Goal: Transaction & Acquisition: Purchase product/service

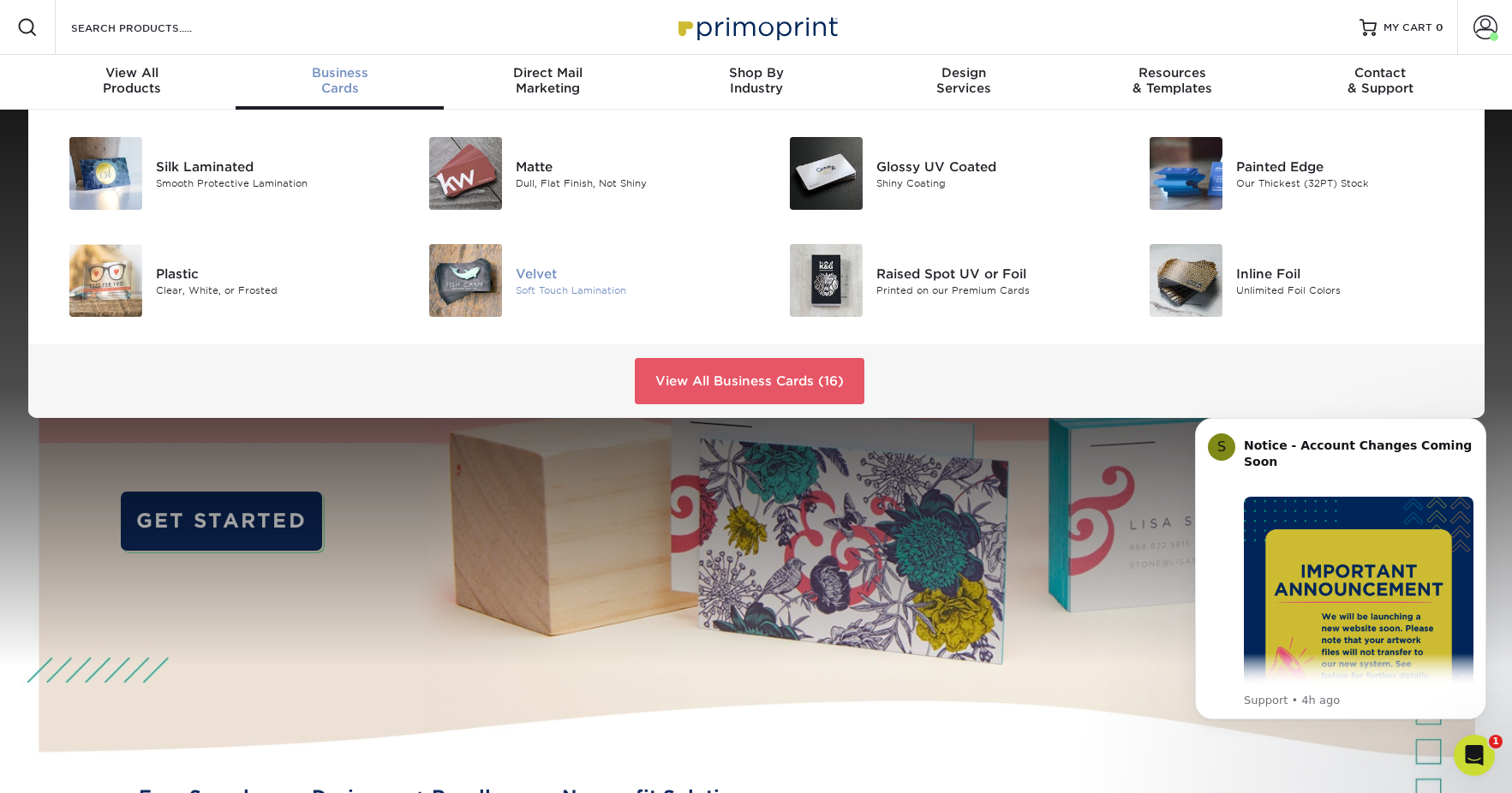
click at [467, 280] on img at bounding box center [466, 281] width 72 height 72
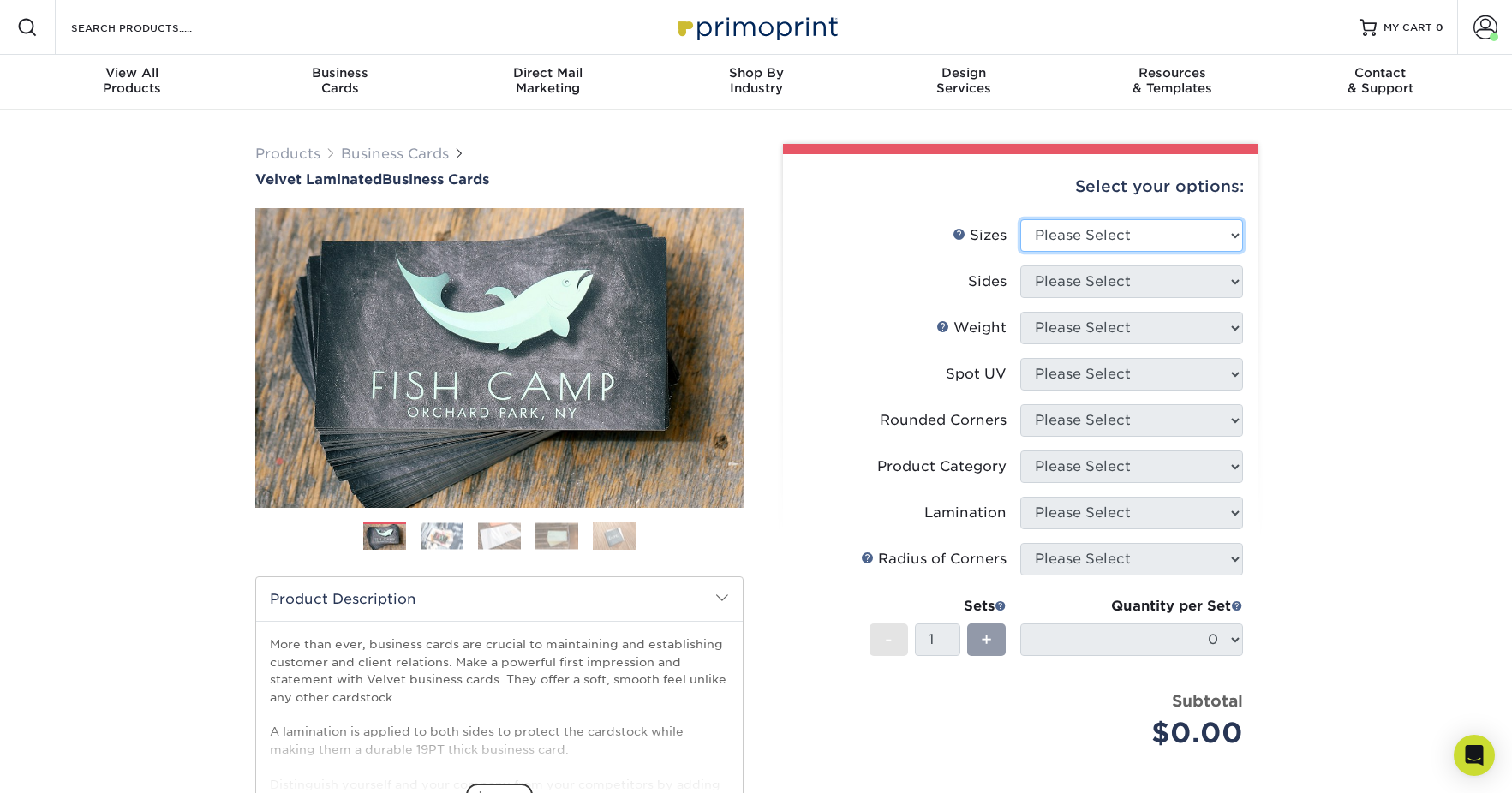
click at [1151, 234] on select "Please Select 1.5" x 3.5" - Mini 1.75" x 3.5" - Mini 2" x 2" - Square 2" x 3" -…" at bounding box center [1132, 235] width 223 height 32
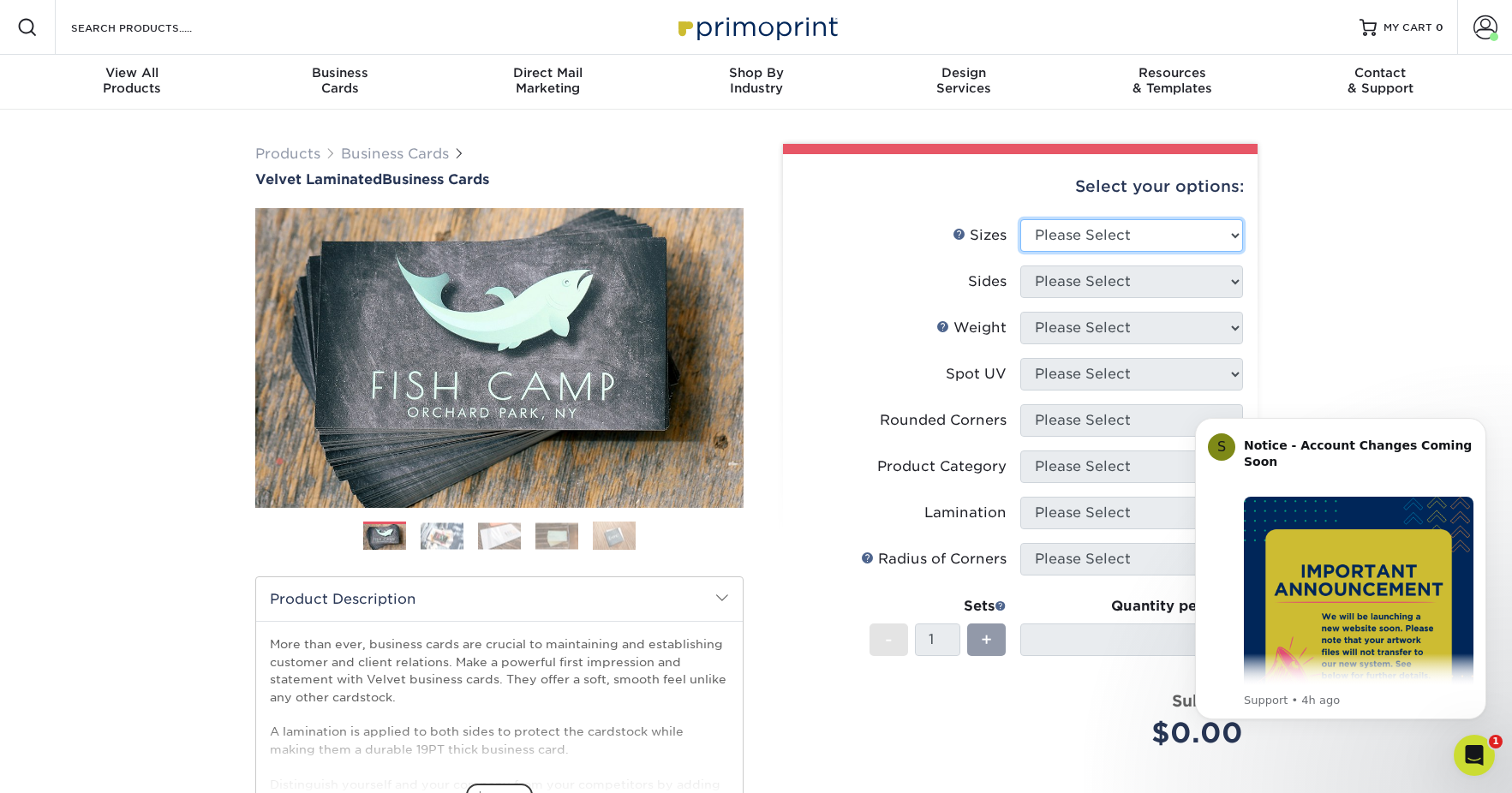
select select "2.00x3.50"
click at [1117, 279] on select "Please Select Print Both Sides Print Front Only" at bounding box center [1132, 282] width 223 height 32
select select "13abbda7-1d64-4f25-8bb2-c179b224825d"
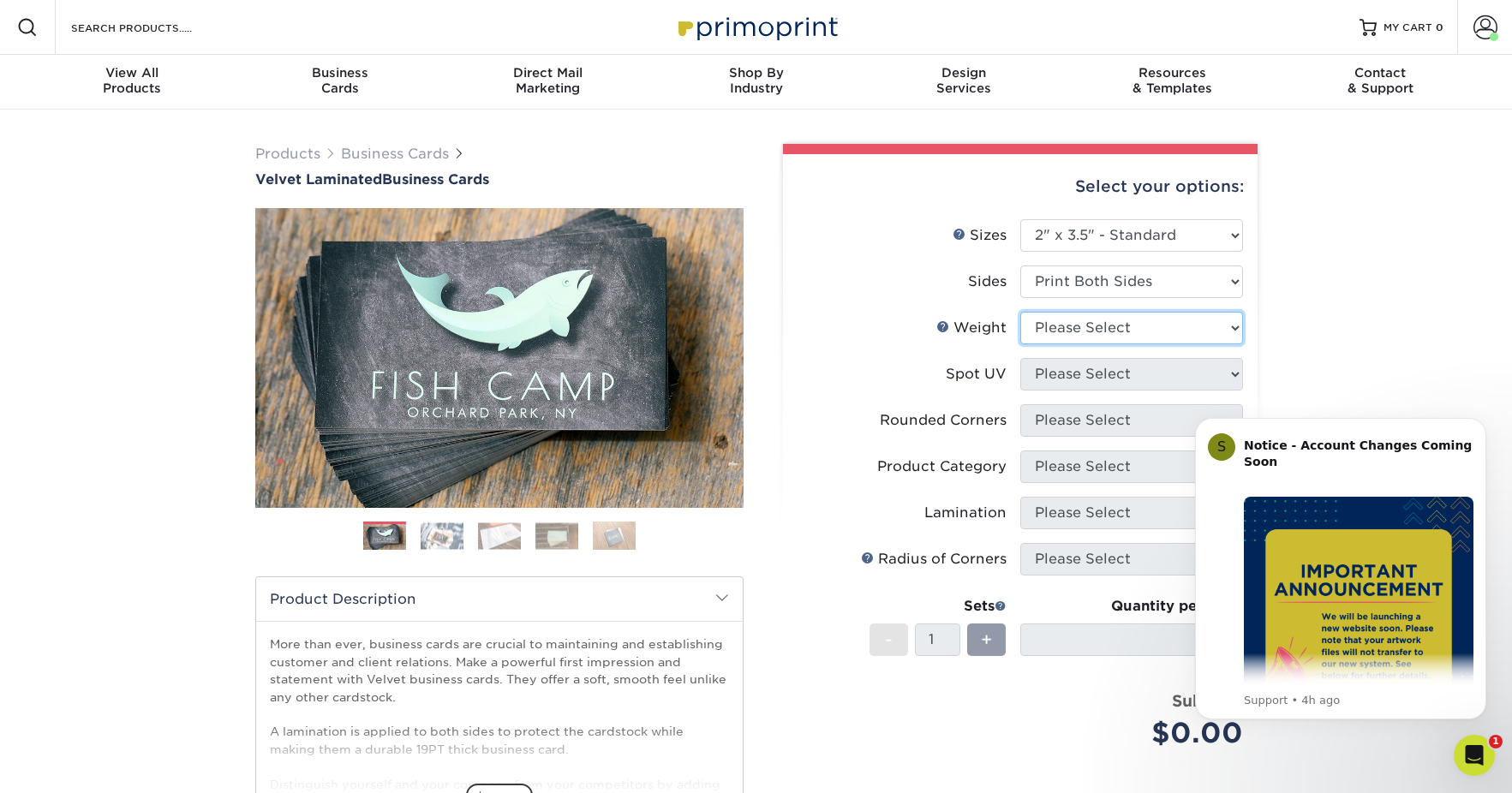
click at [1092, 328] on select "Please Select 16PT" at bounding box center [1132, 328] width 223 height 32
select select "16PT"
click at [1086, 379] on select "Please Select No Spot UV Front and Back (Both Sides) Front Only Back Only" at bounding box center [1132, 374] width 223 height 32
select select "3"
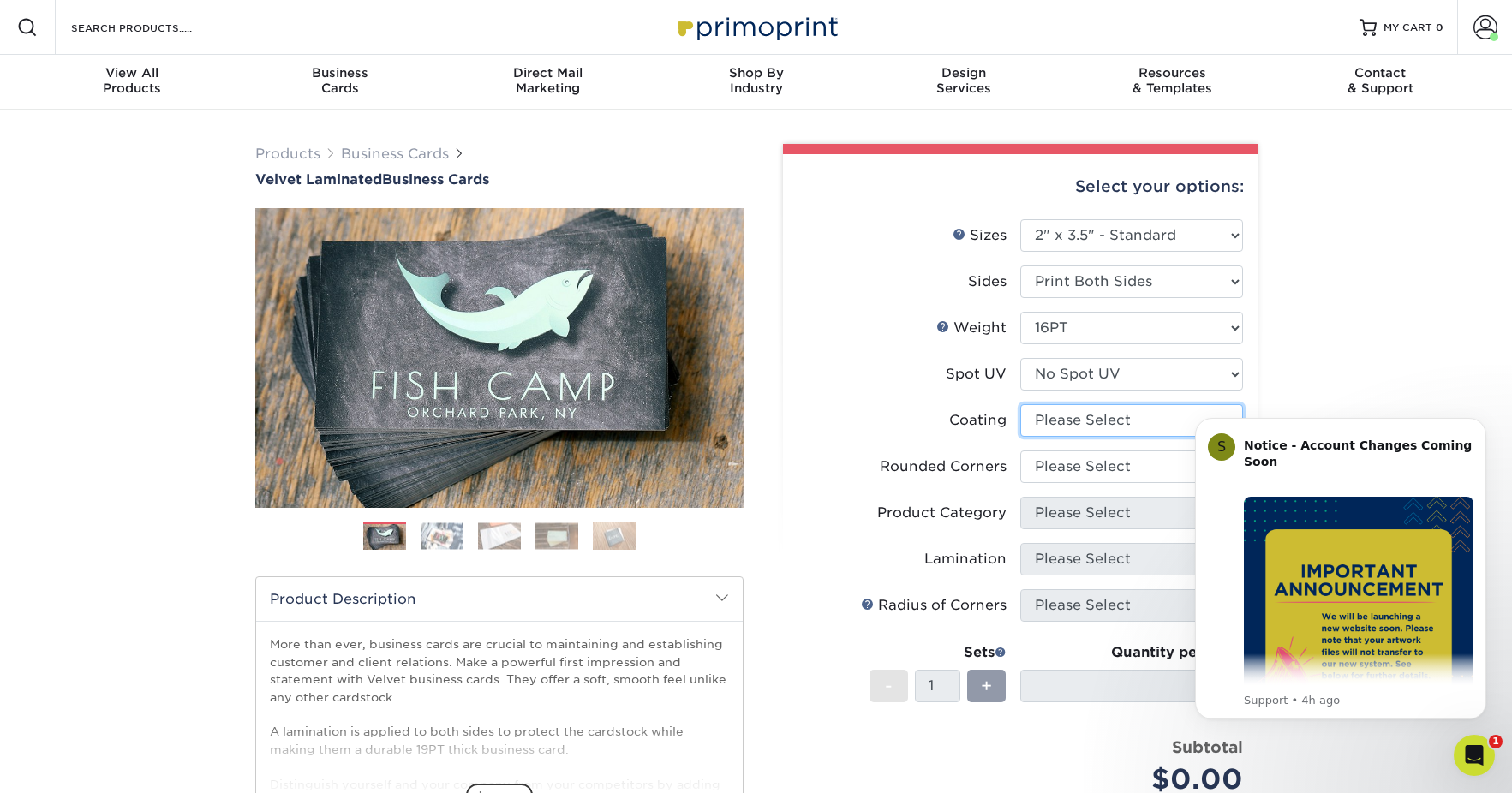
click at [1078, 424] on select at bounding box center [1132, 420] width 223 height 32
select select "3e7618de-abca-4bda-9f97-8b9129e913d8"
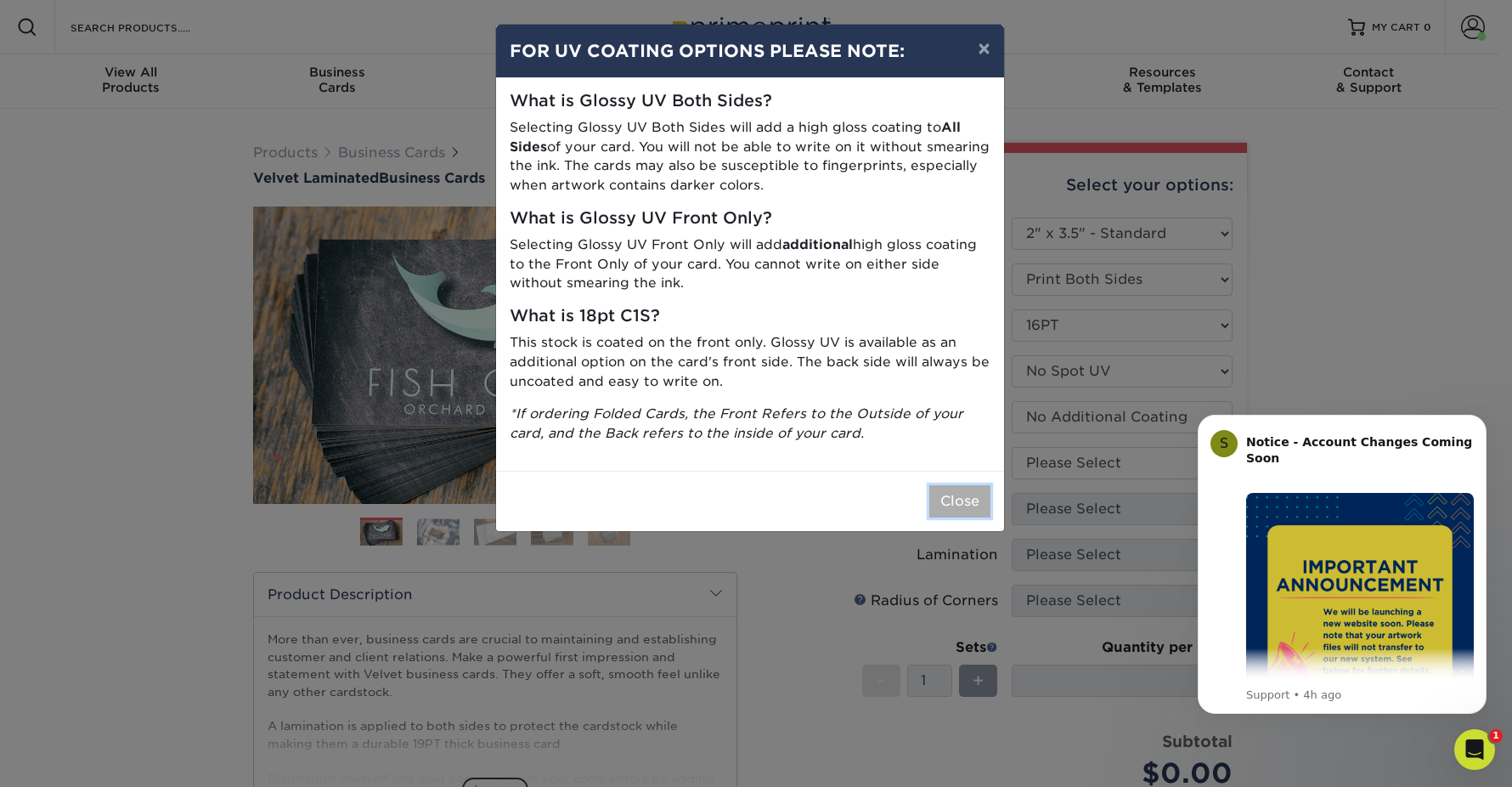
click at [954, 499] on button "Close" at bounding box center [959, 501] width 61 height 32
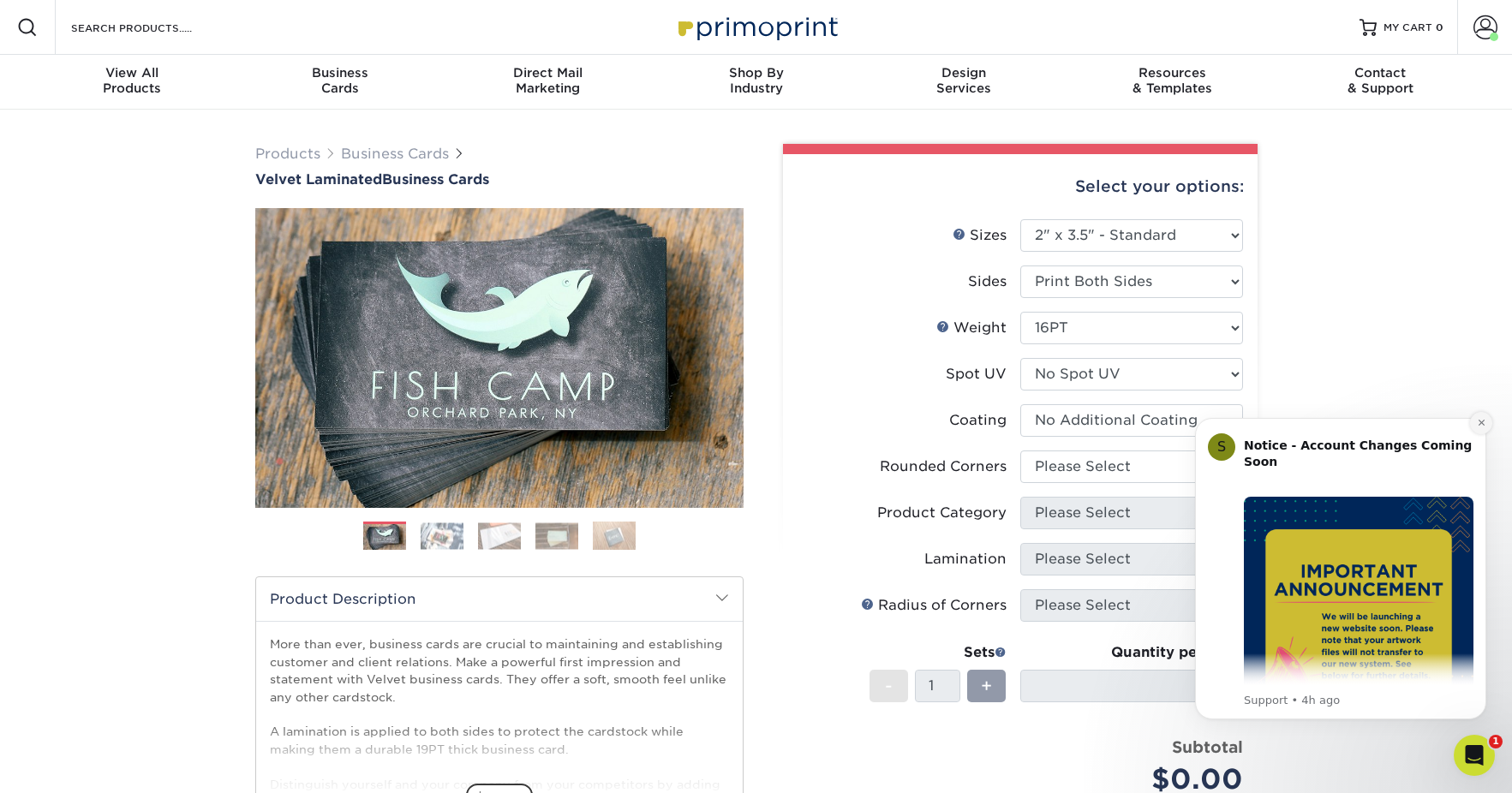
click at [1477, 422] on icon "Dismiss notification" at bounding box center [1482, 423] width 10 height 10
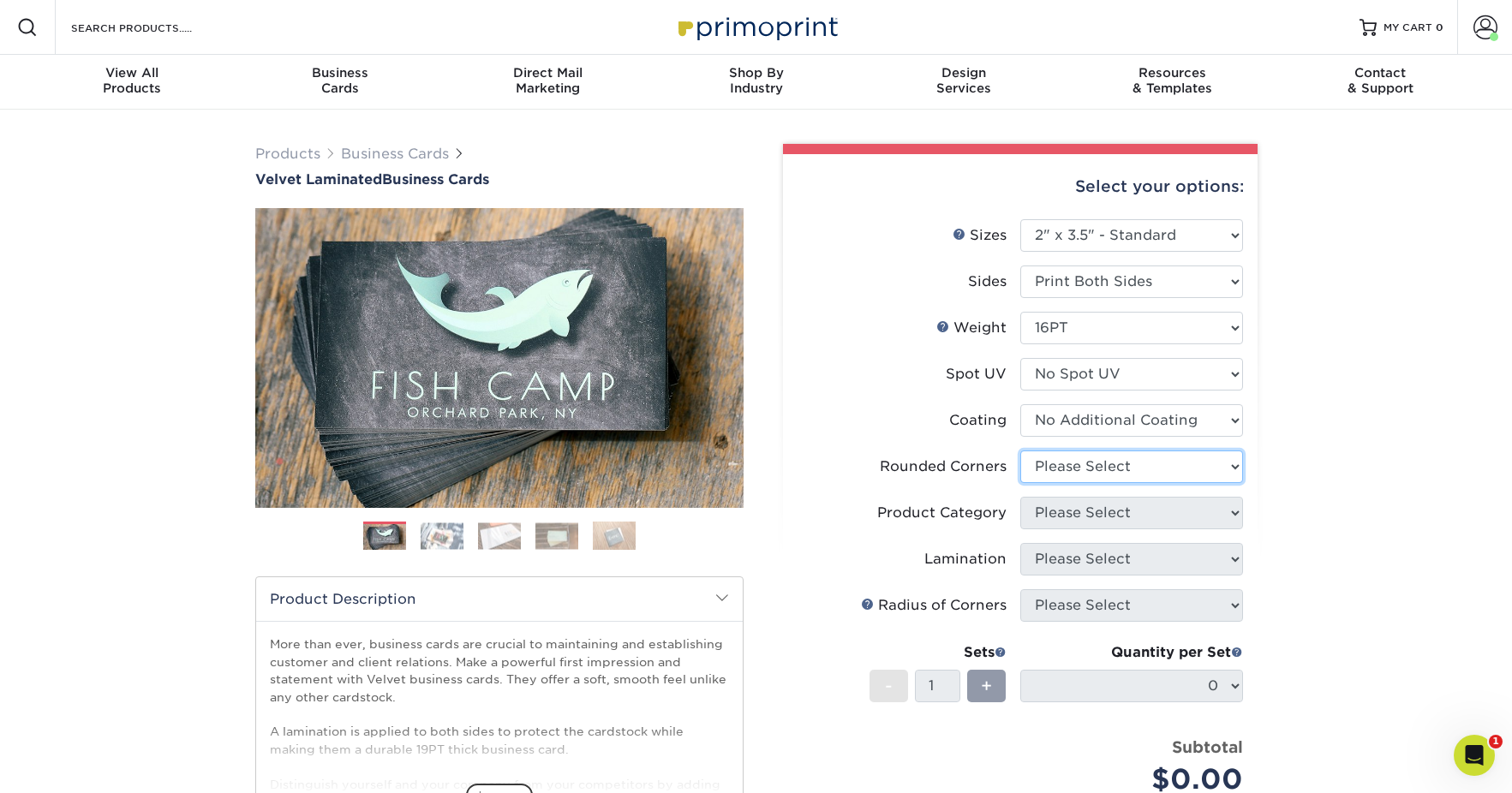
click at [1192, 471] on select "Please Select Yes - Round 2 Corners Yes - Round 4 Corners No" at bounding box center [1132, 466] width 223 height 32
select select "7672df9e-0e0a-464d-8e1f-920c575e4da3"
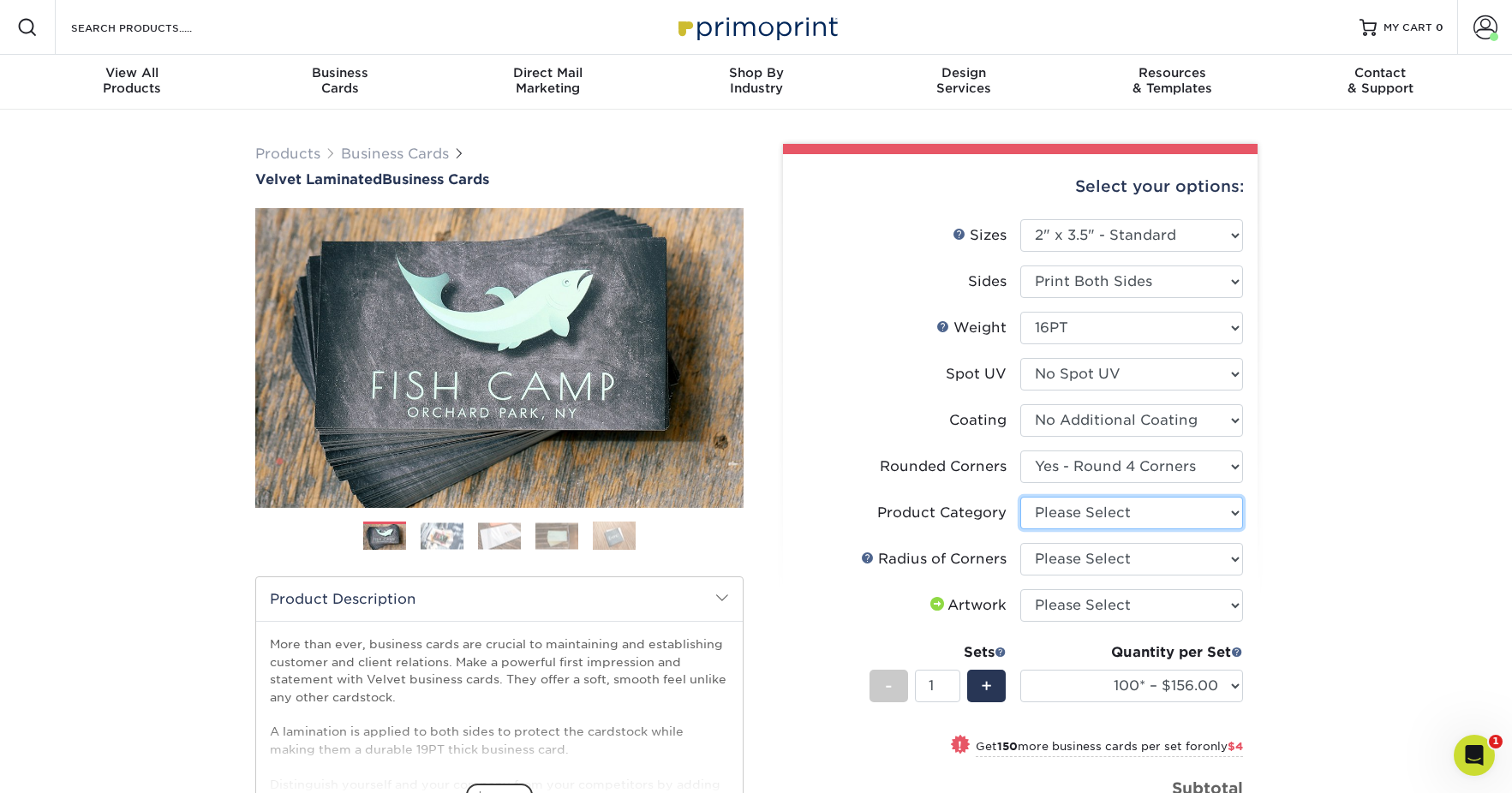
click at [1159, 512] on select "Please Select Business Cards" at bounding box center [1132, 512] width 223 height 32
select select "3b5148f1-0588-4f88-a218-97bcfdce65c1"
click at [1142, 555] on select "Please Select Rounded 1/8" Rounded 1/4"" at bounding box center [1132, 558] width 223 height 32
select select "589680c7-ee9a-431b-9d12-d7aeb1386a97"
click at [1164, 601] on select "Please Select I will upload files I need a design - $100" at bounding box center [1132, 605] width 223 height 32
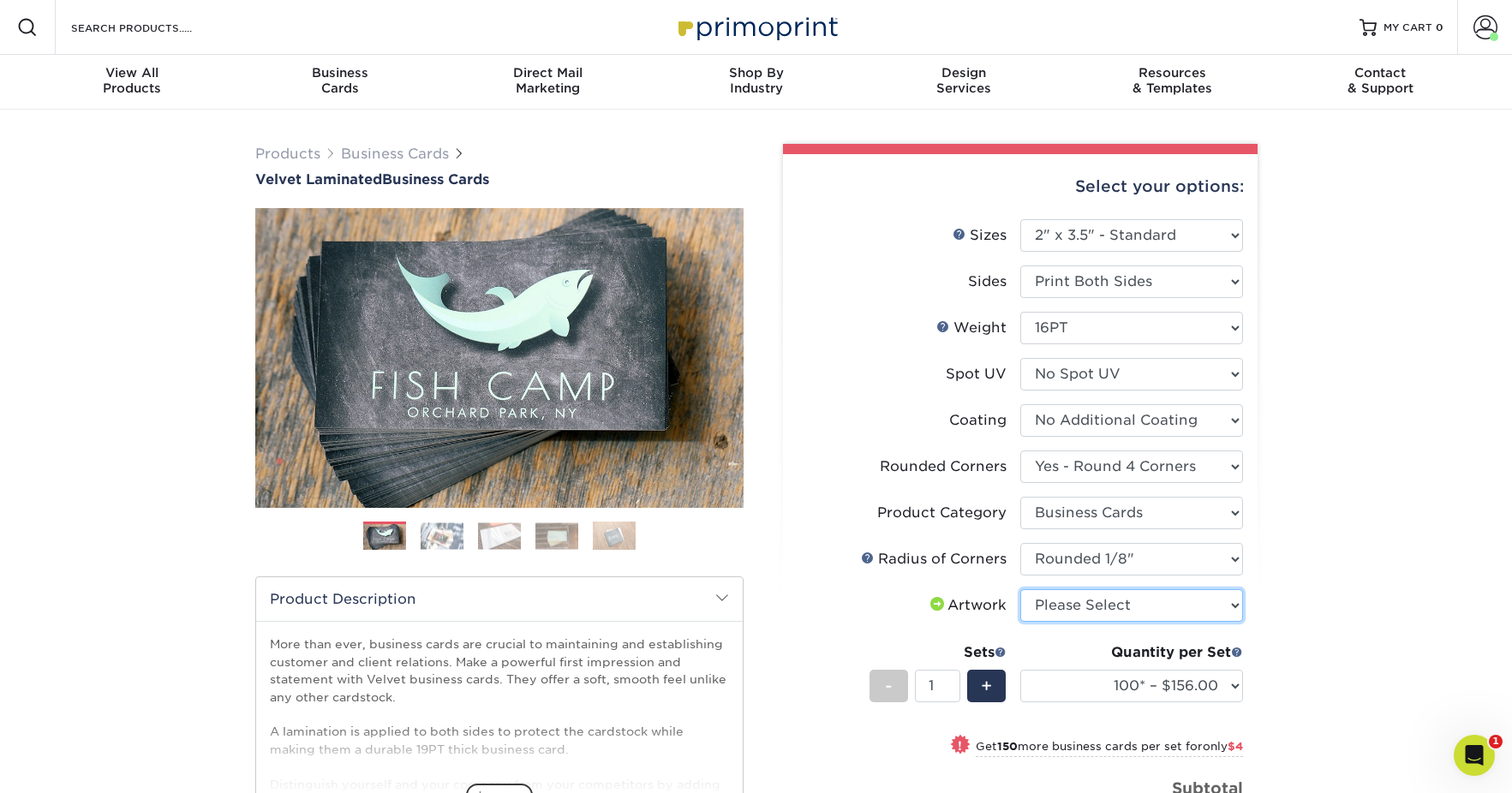
select select "upload"
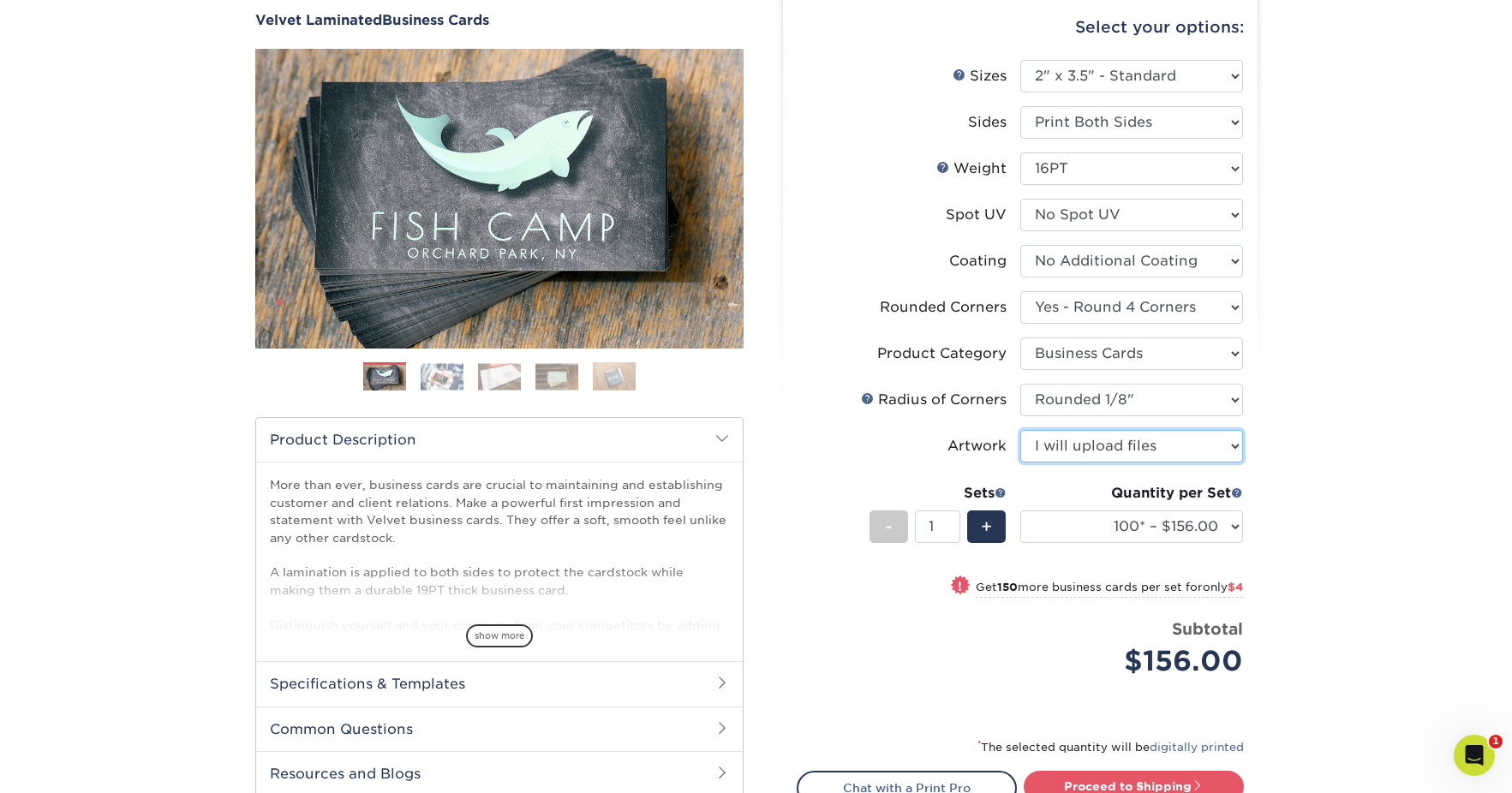
scroll to position [289, 0]
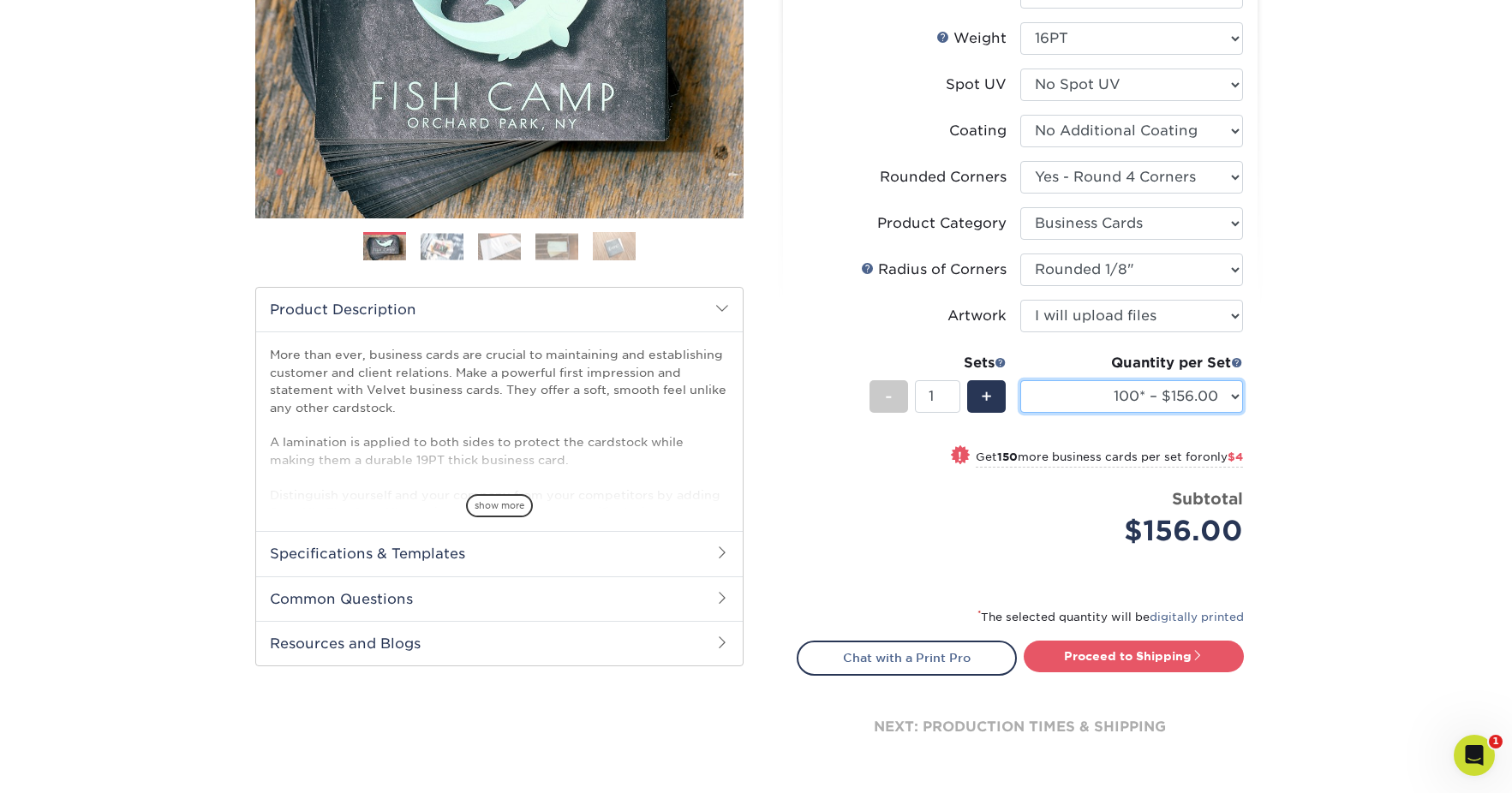
click at [1179, 398] on select "100* – $156.00 250* – $160.00 500 – $164.00 1000 – $184.00 2500 – $435.00 5000 …" at bounding box center [1132, 396] width 223 height 32
select select "500 – $164.00"
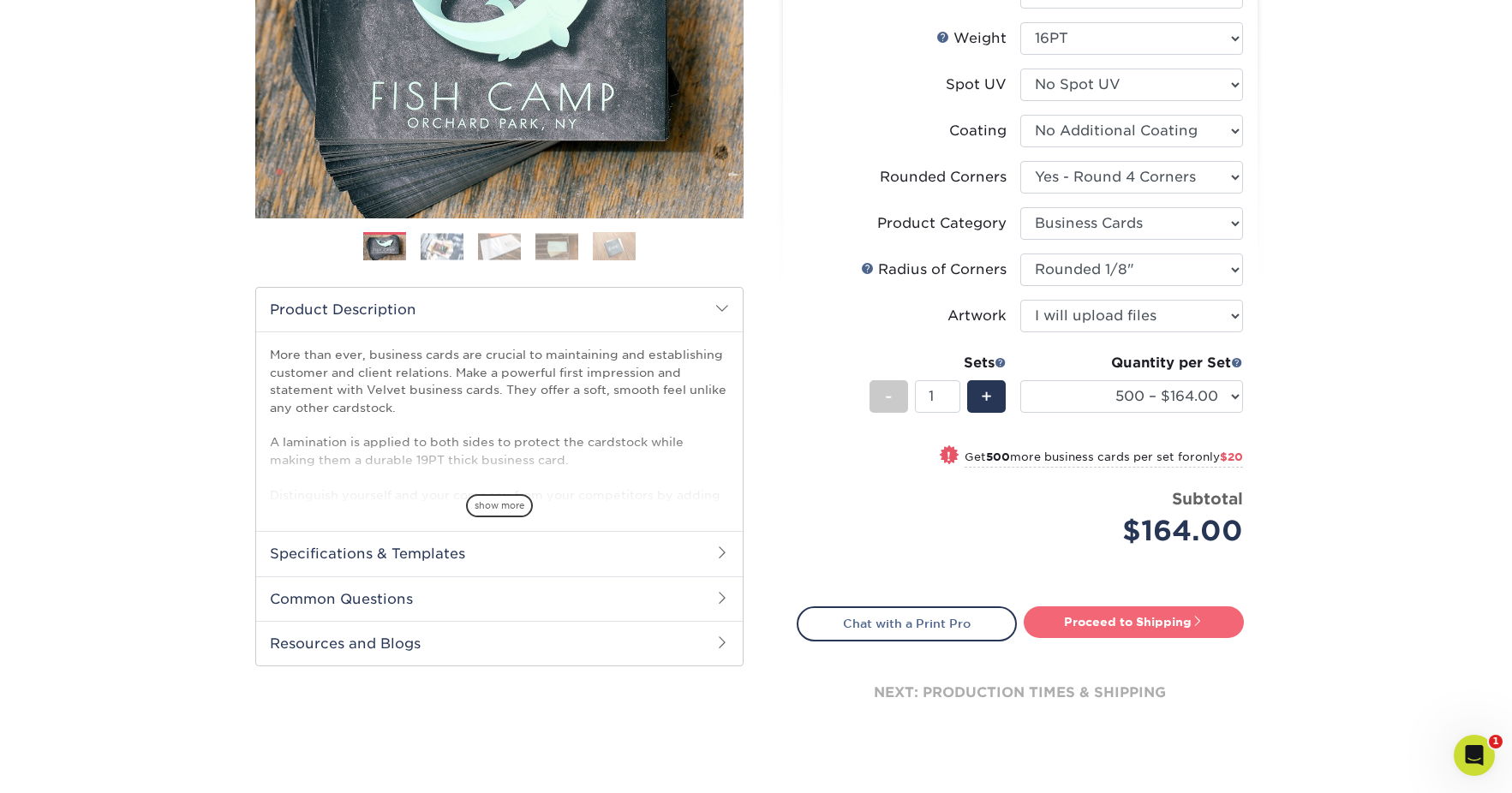
click at [1126, 624] on link "Proceed to Shipping" at bounding box center [1134, 622] width 220 height 31
type input "Set 1"
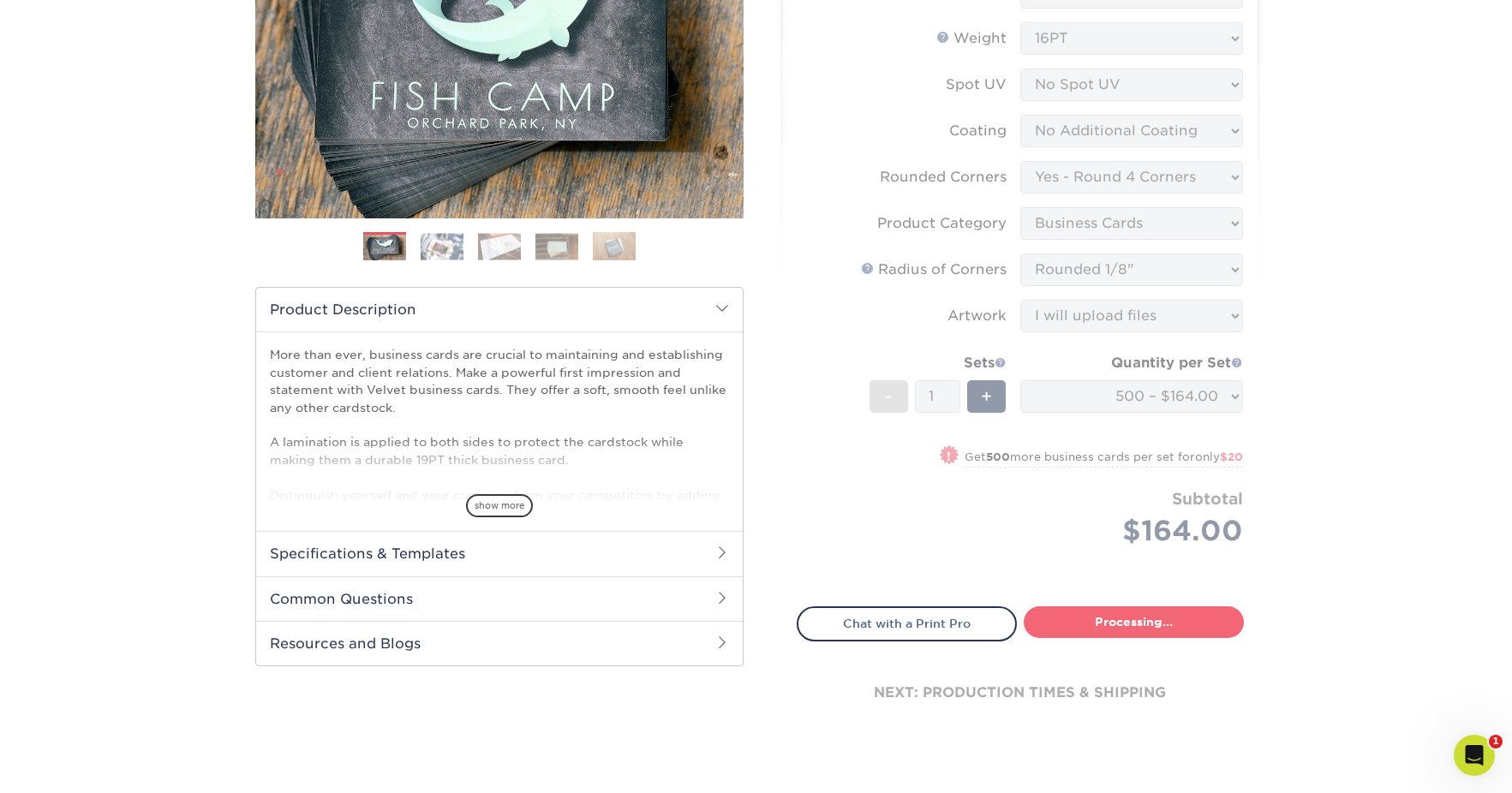
select select "e8c18a69-d6a6-4da7-8aa2-c32e6cda6507"
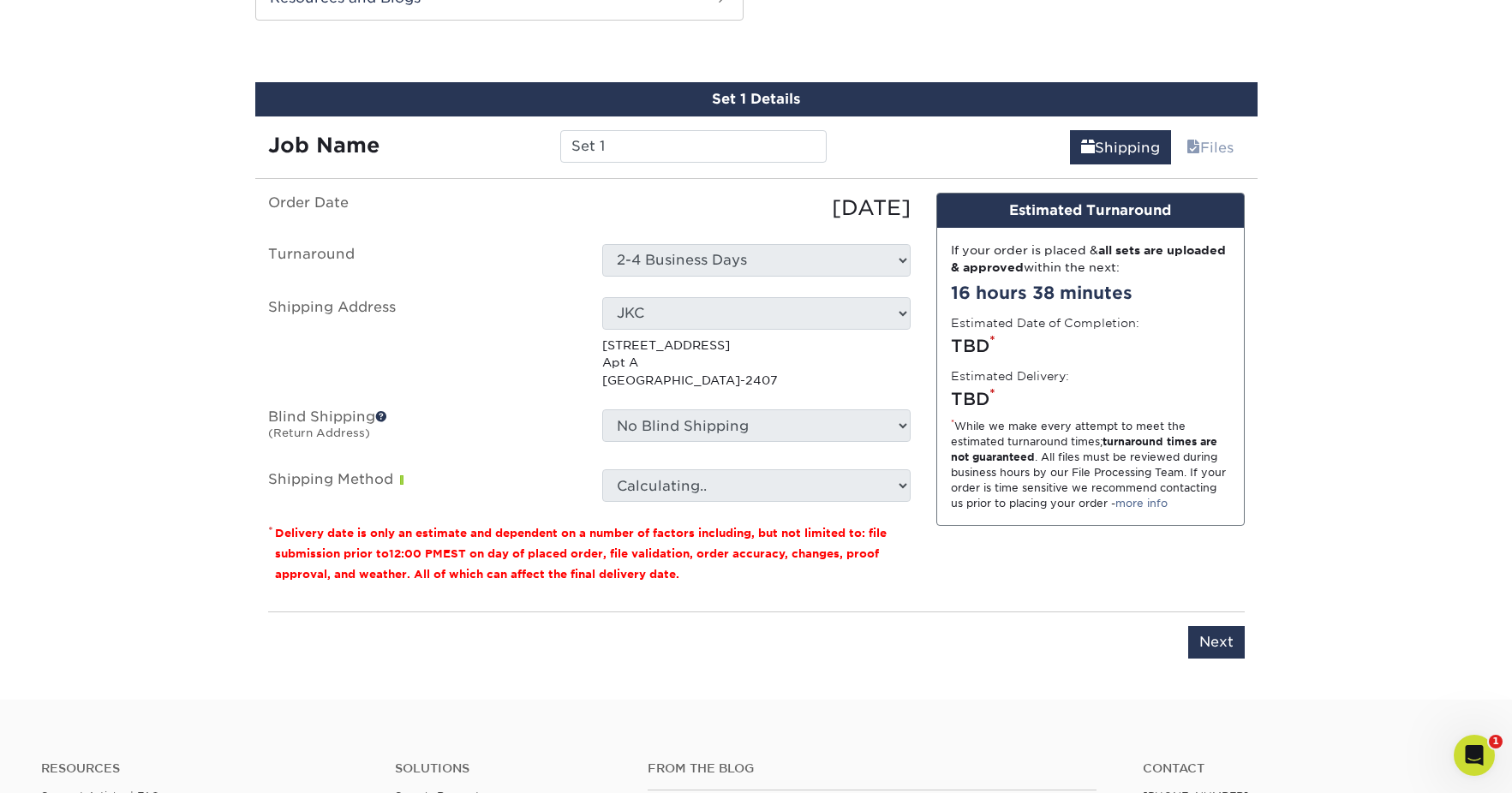
scroll to position [943, 0]
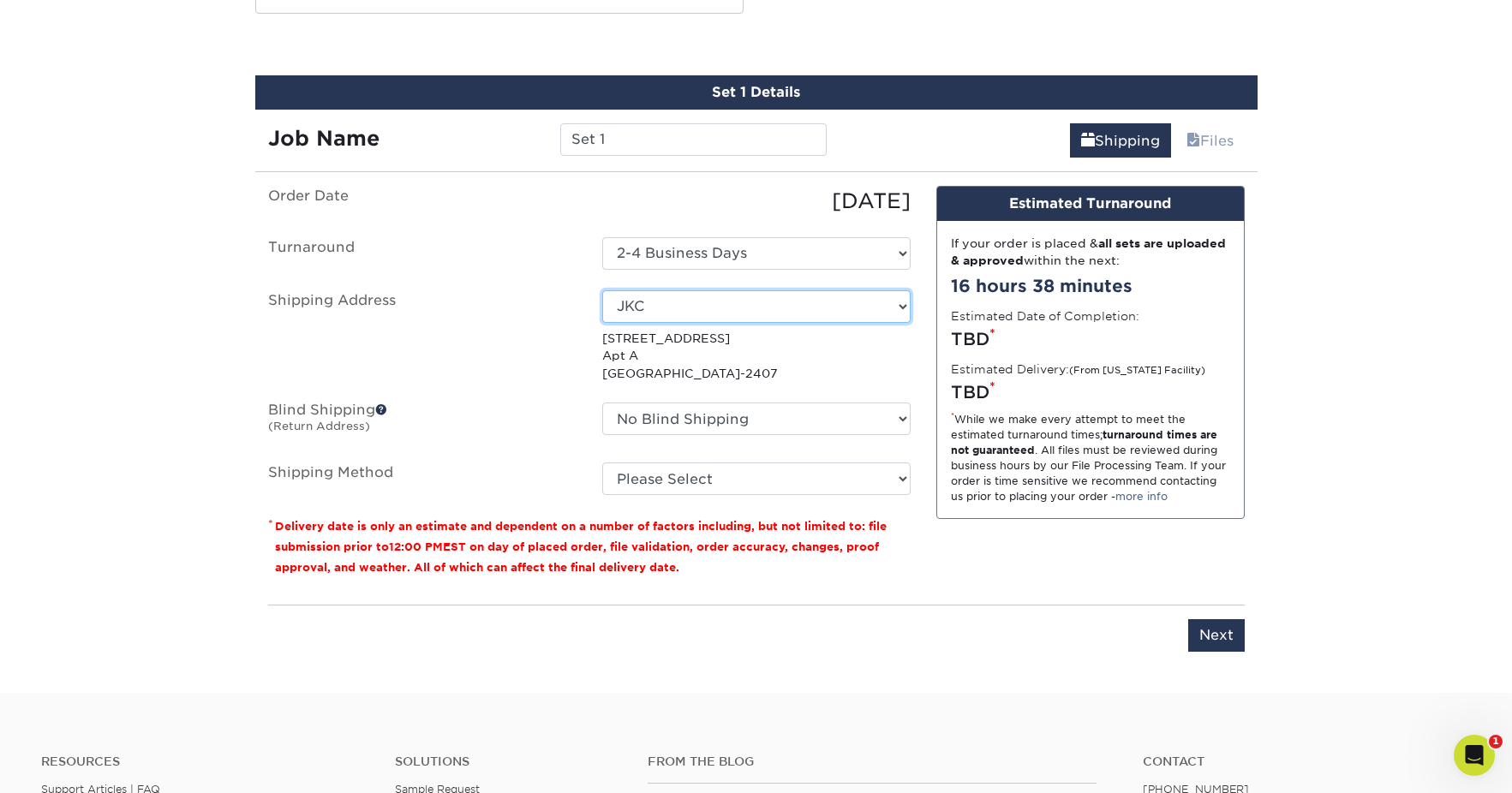
click at [868, 308] on select "Select One ASD DARCY ASG - NAJARIAN ASG - Osvaldo Alvarez ASG ABEE ASG ATKINSON…" at bounding box center [756, 306] width 308 height 32
select select "230802"
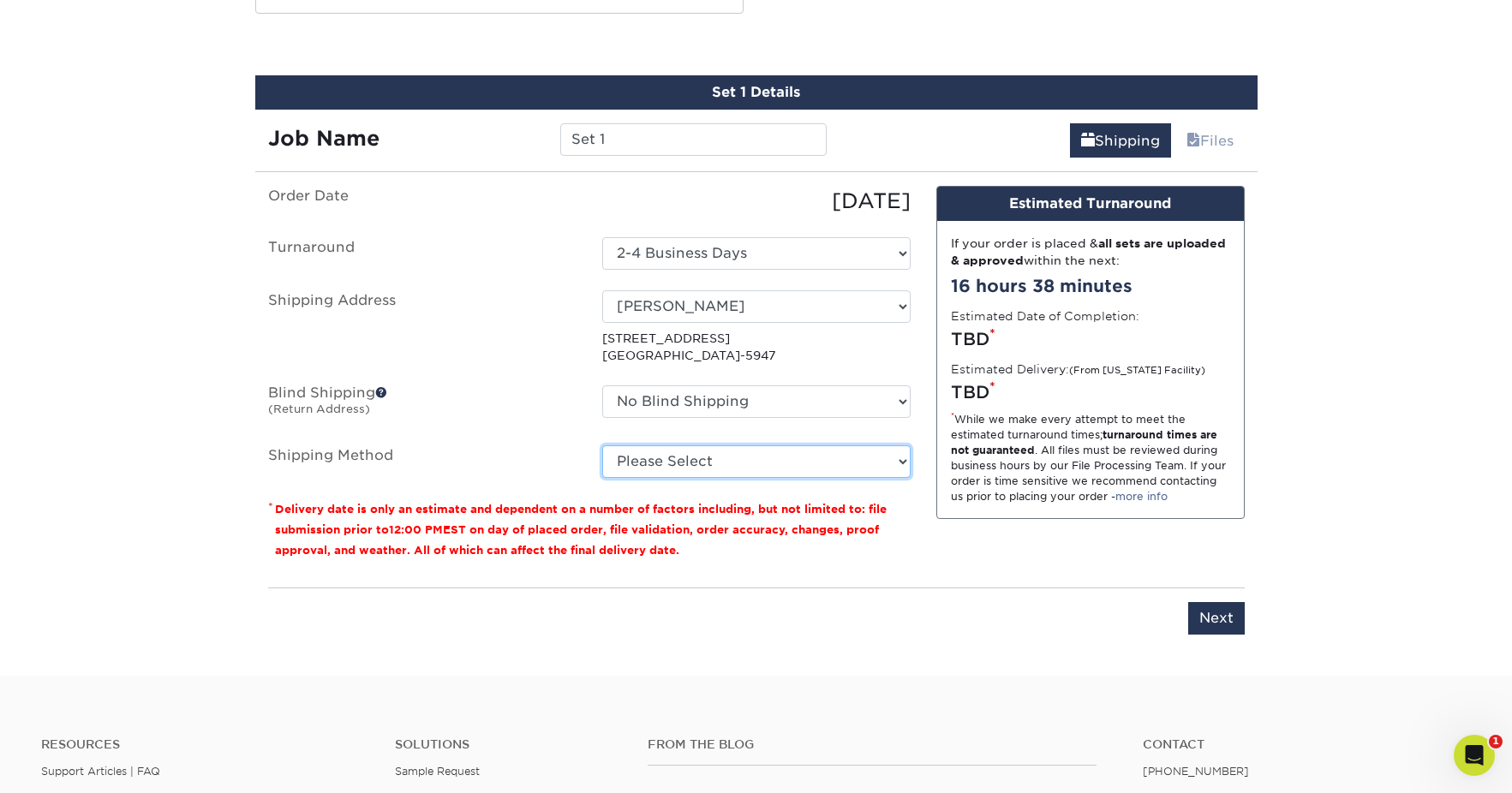
click at [823, 466] on select "Please Select Ground Shipping (+$8.96) 3 Day Shipping Service (+$21.95) 2 Day A…" at bounding box center [756, 462] width 308 height 32
select select "01"
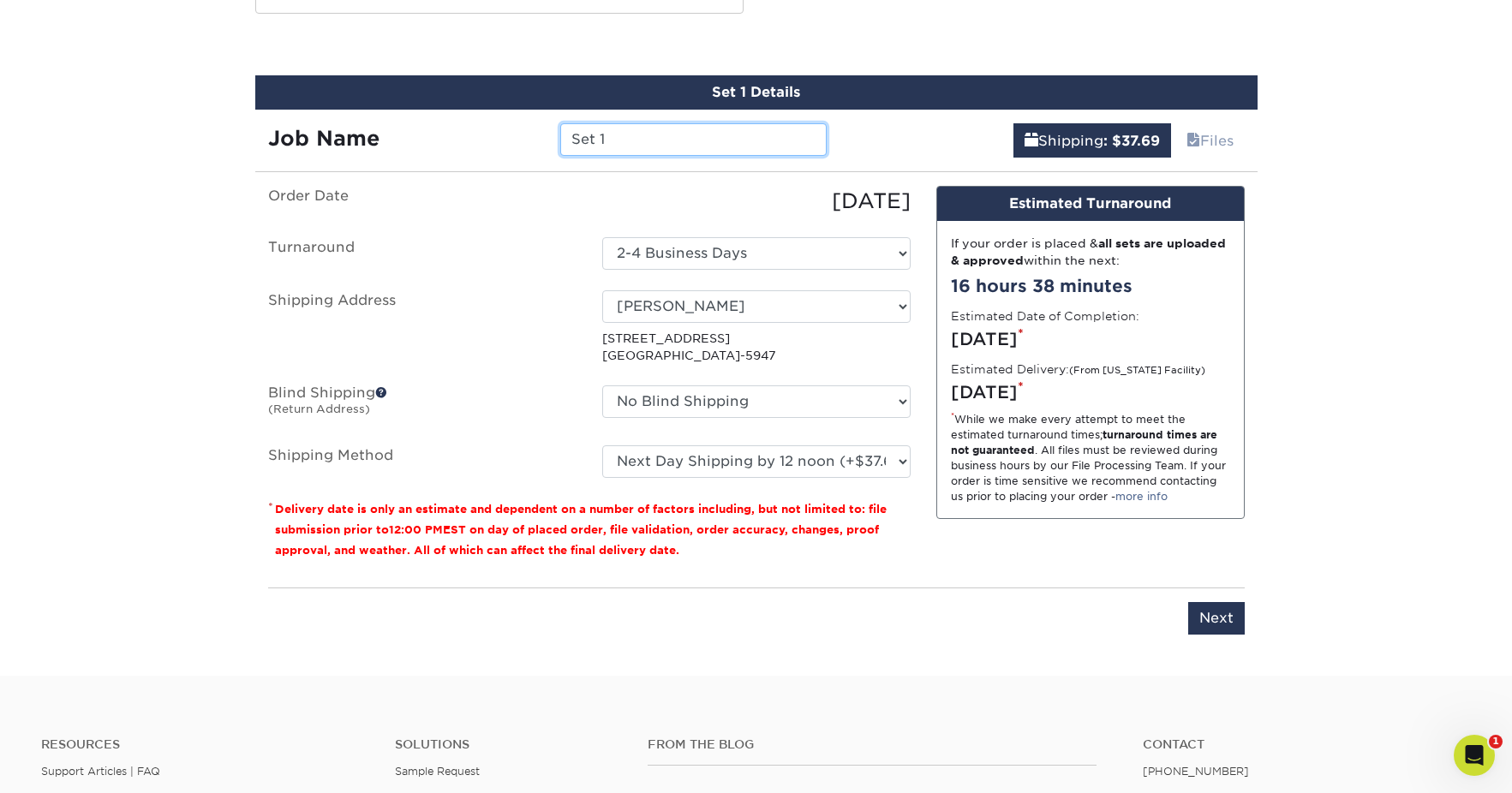
drag, startPoint x: 635, startPoint y: 139, endPoint x: 534, endPoint y: 136, distance: 101.0
click at [534, 136] on div "Job Name Set 1" at bounding box center [548, 139] width 585 height 32
click at [603, 138] on input "ASG- SOUZA 8/25" at bounding box center [693, 139] width 266 height 32
click at [772, 138] on input "[PERSON_NAME] 8/25" at bounding box center [693, 139] width 266 height 32
type input "[PERSON_NAME] 8/25"
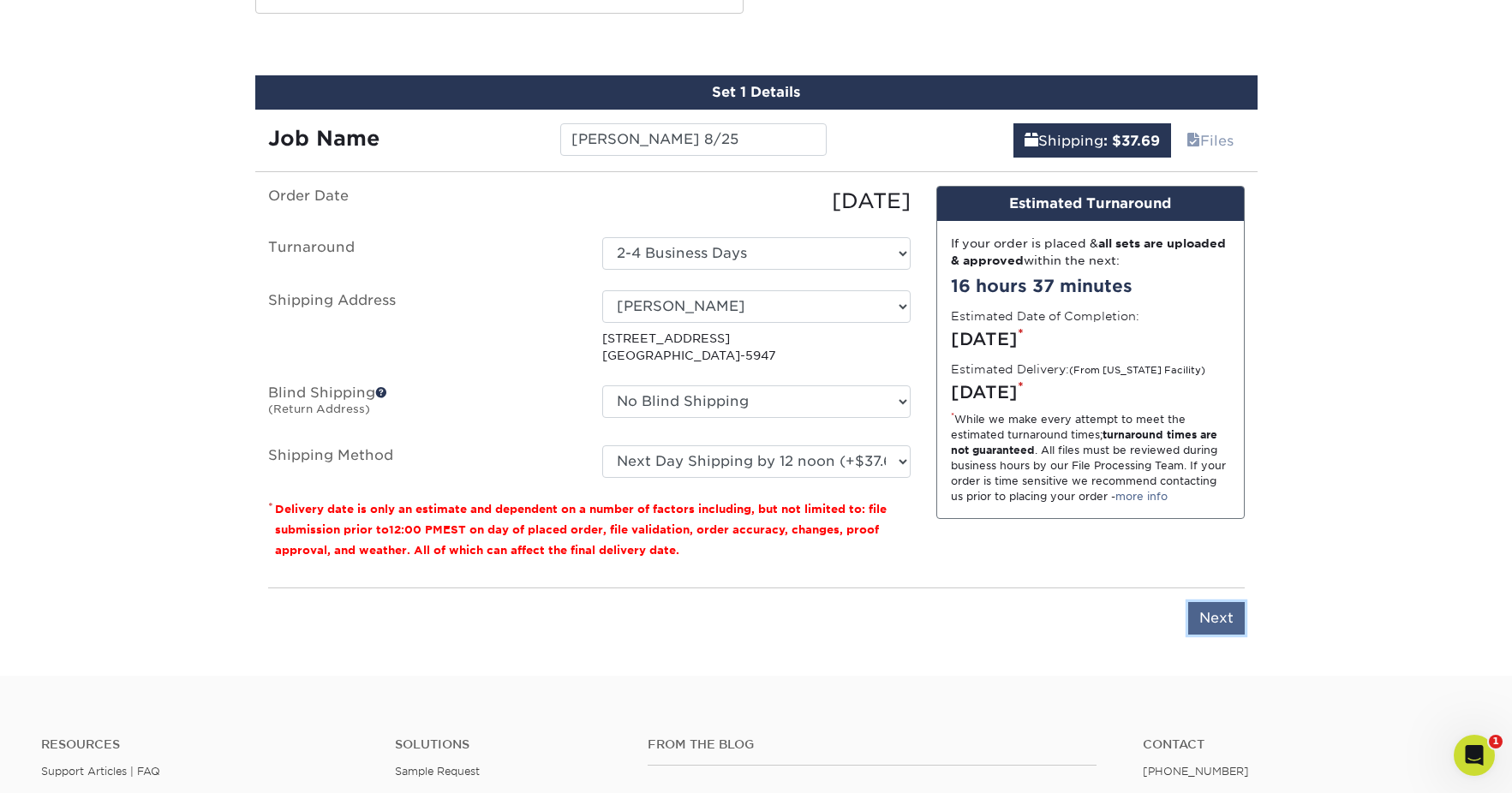
click at [1214, 612] on input "Next" at bounding box center [1217, 618] width 57 height 32
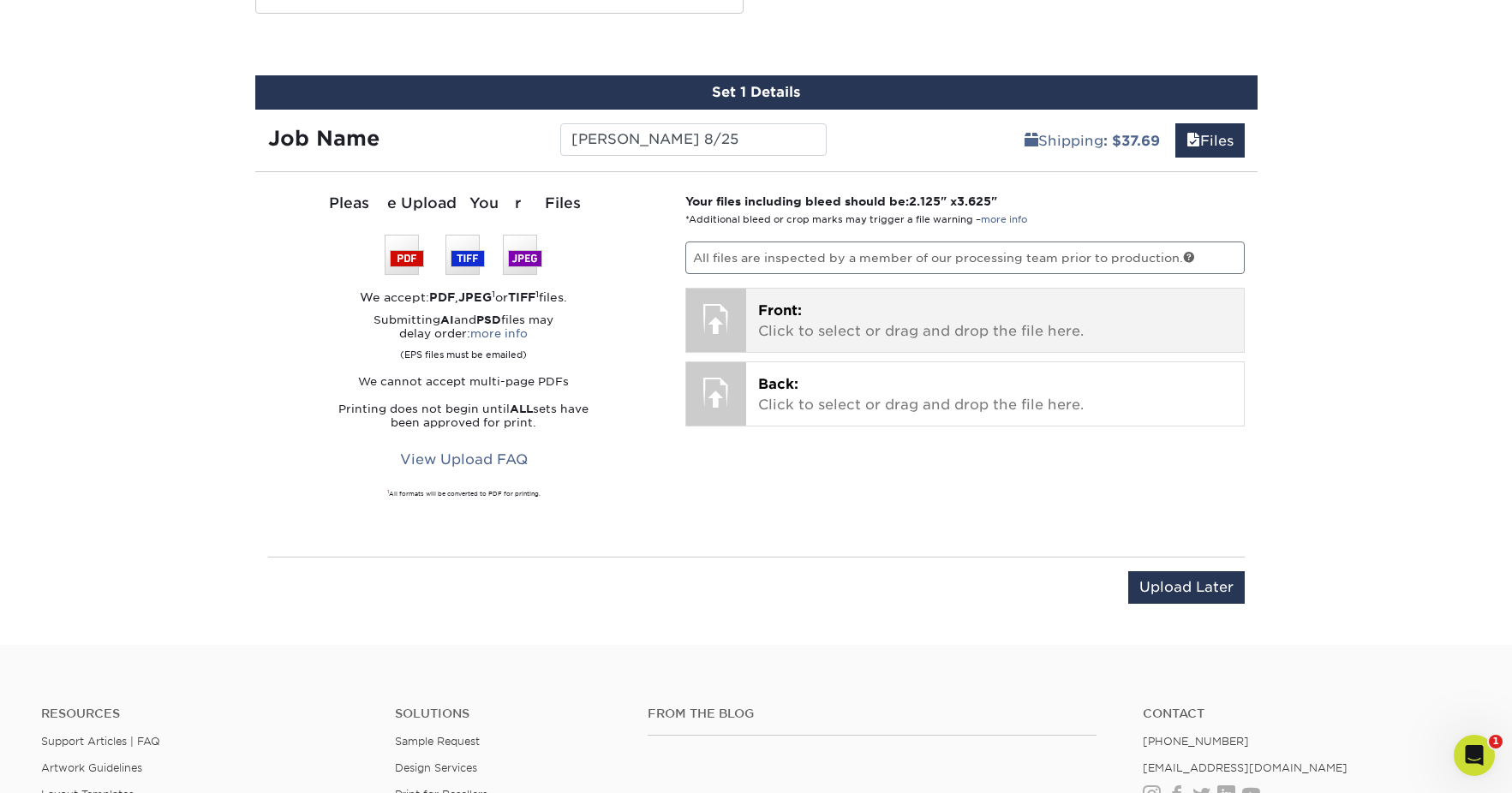
click at [882, 315] on p "Front: Click to select or drag and drop the file here." at bounding box center [995, 322] width 473 height 41
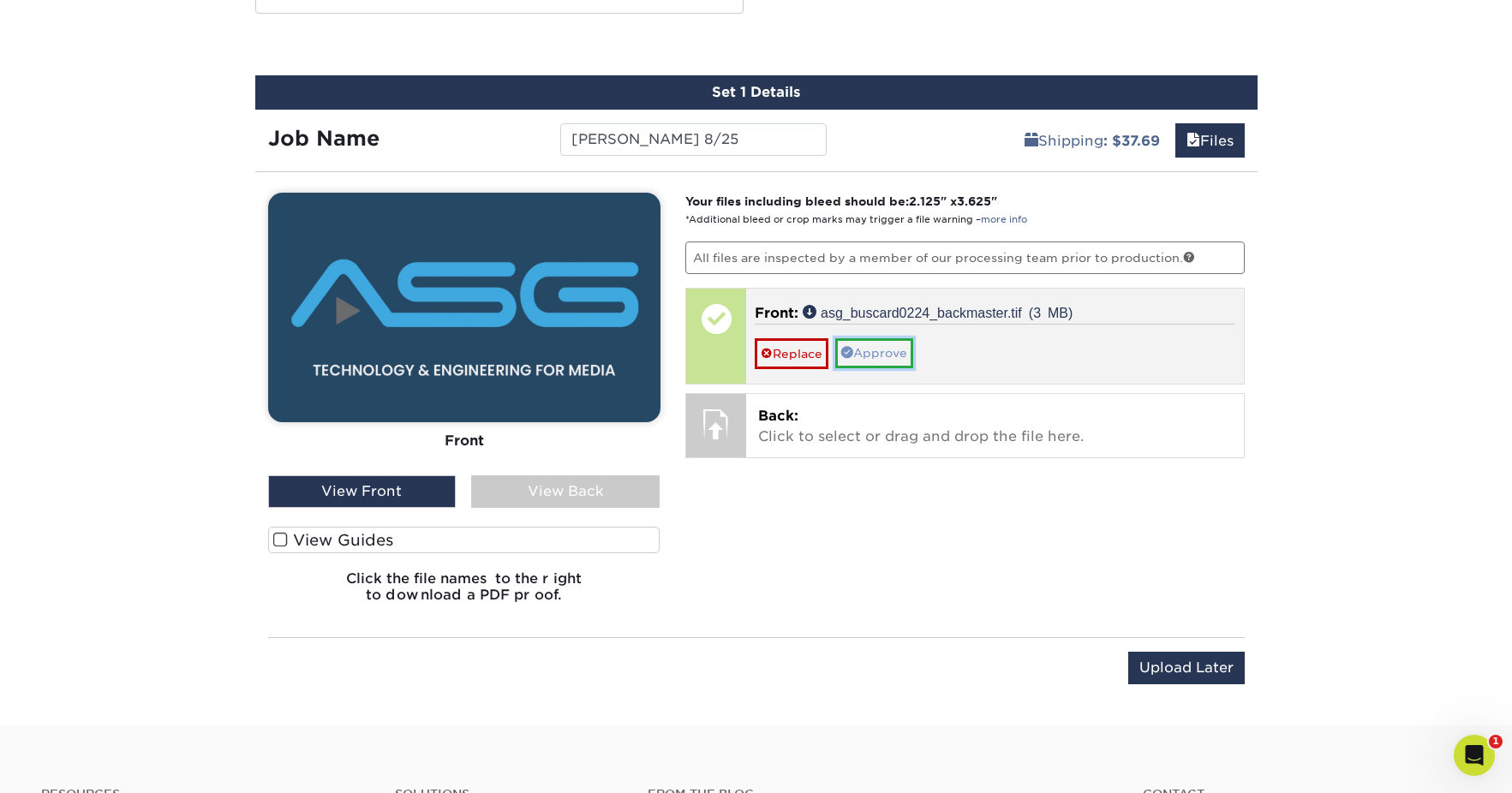
click at [884, 357] on link "Approve" at bounding box center [874, 353] width 78 height 29
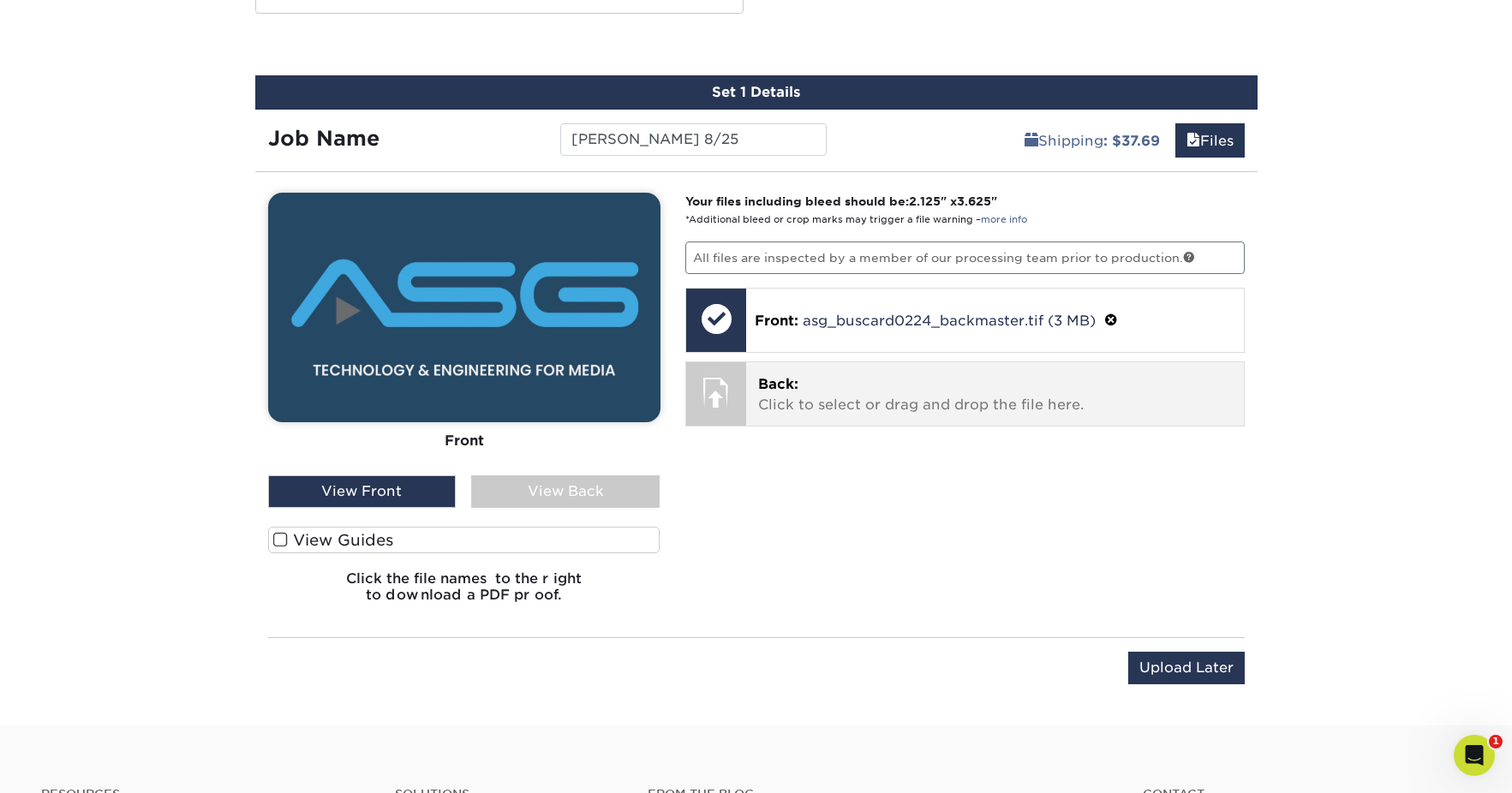
click at [858, 407] on p "Back: Click to select or drag and drop the file here." at bounding box center [995, 395] width 473 height 41
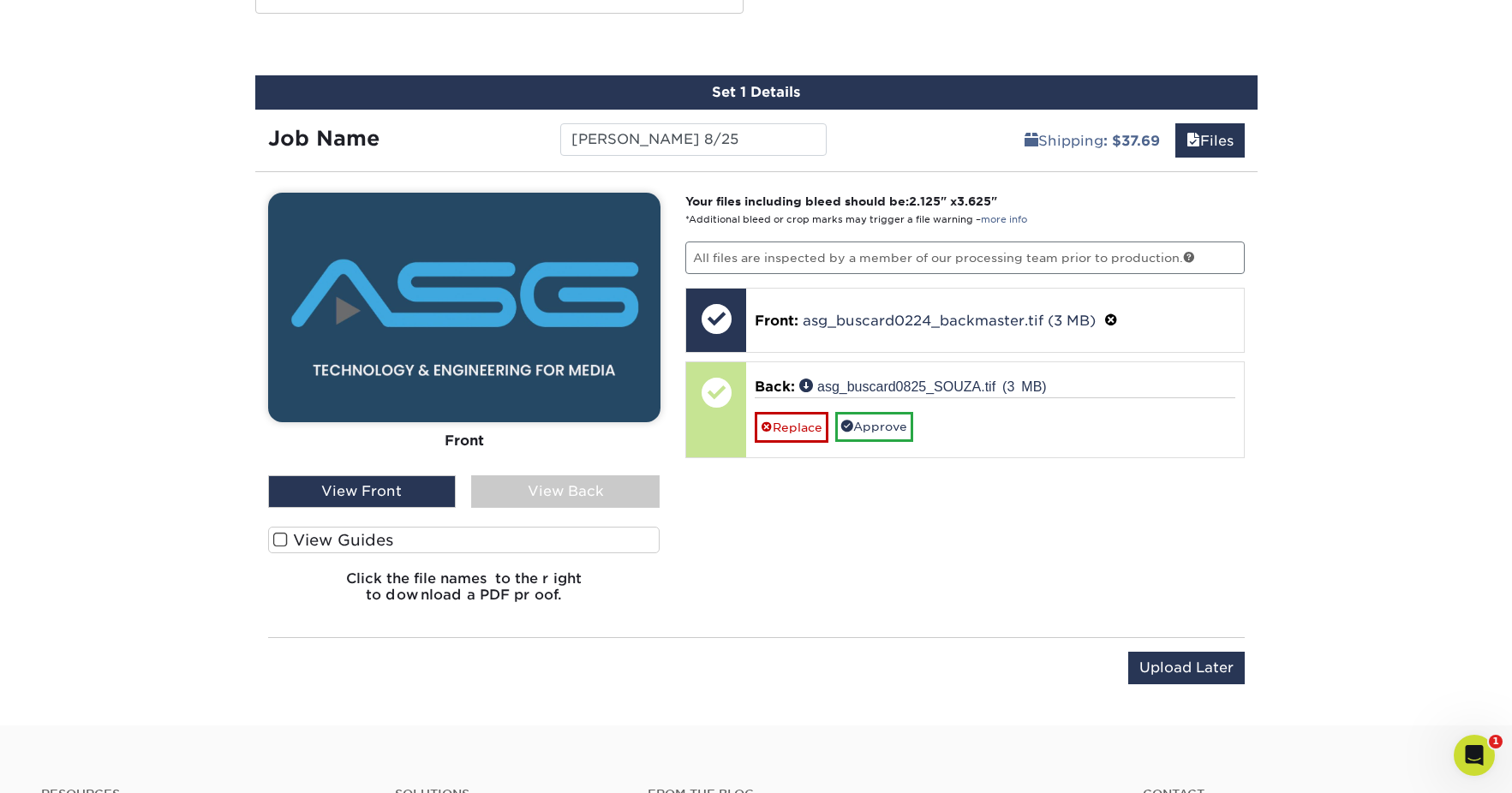
click at [546, 490] on div "View Back" at bounding box center [565, 491] width 189 height 32
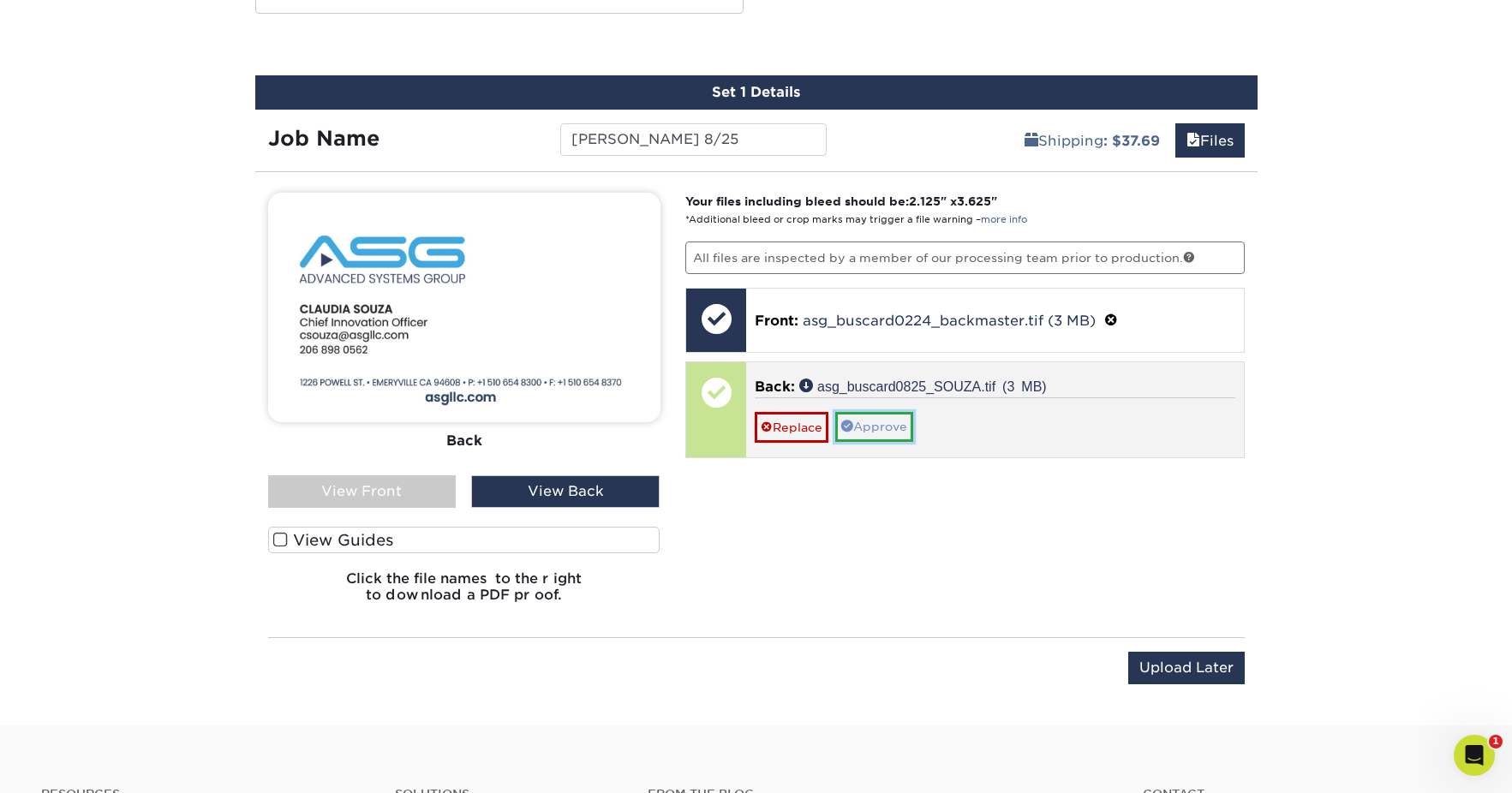
click at [907, 416] on link "Approve" at bounding box center [874, 426] width 78 height 29
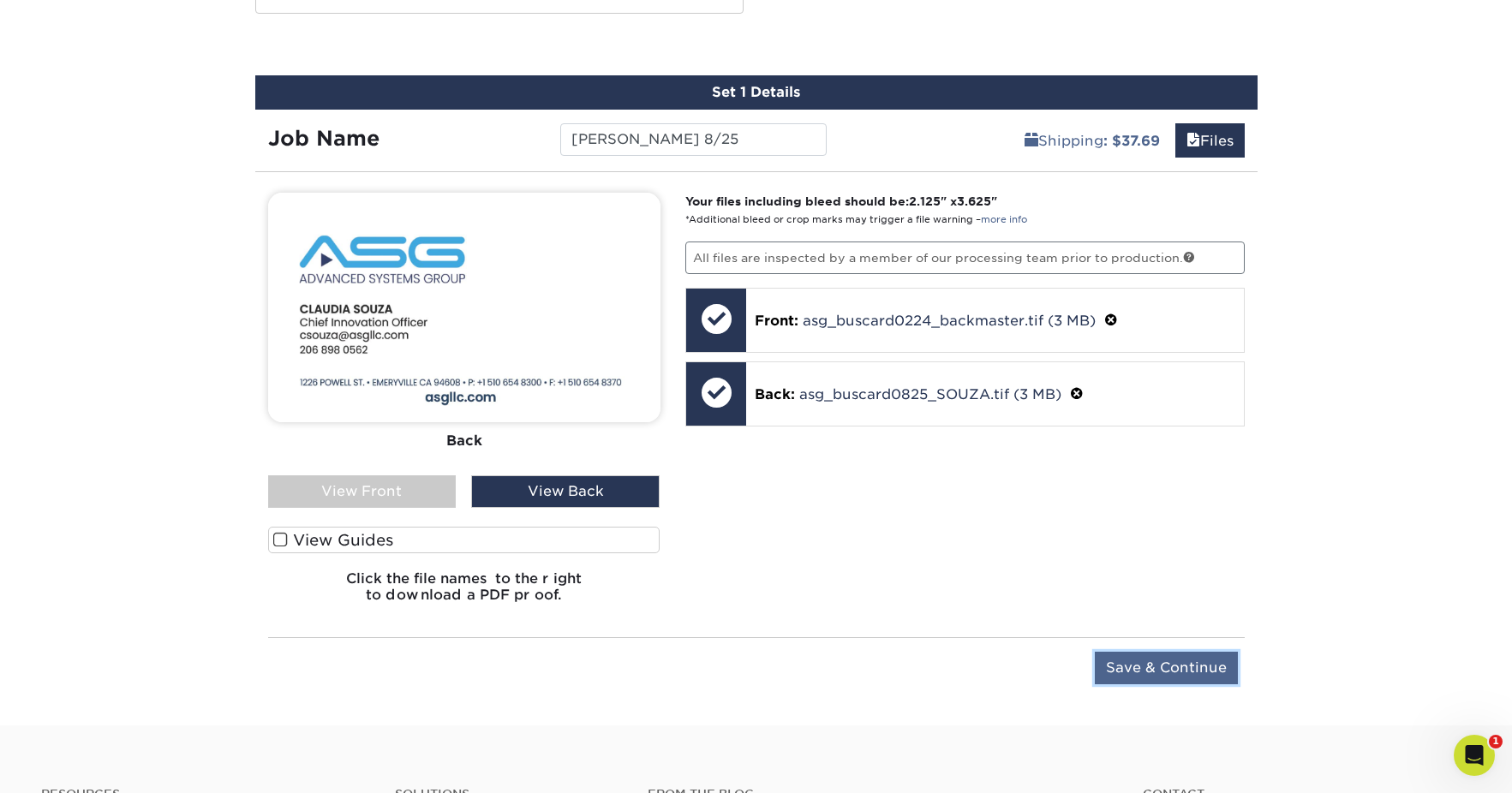
click at [1161, 663] on input "Save & Continue" at bounding box center [1167, 668] width 143 height 32
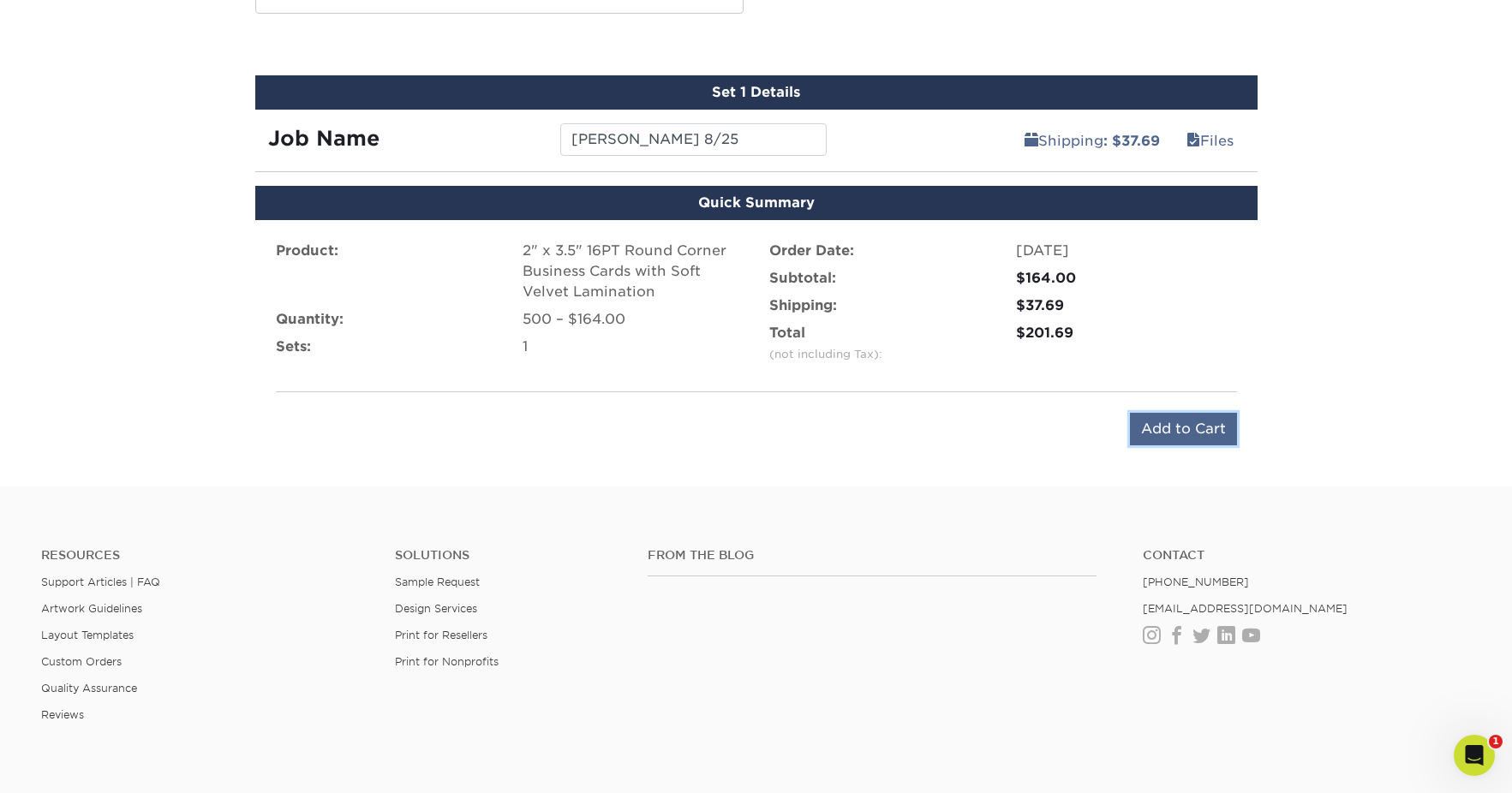
click at [1189, 427] on input "Add to Cart" at bounding box center [1184, 428] width 108 height 32
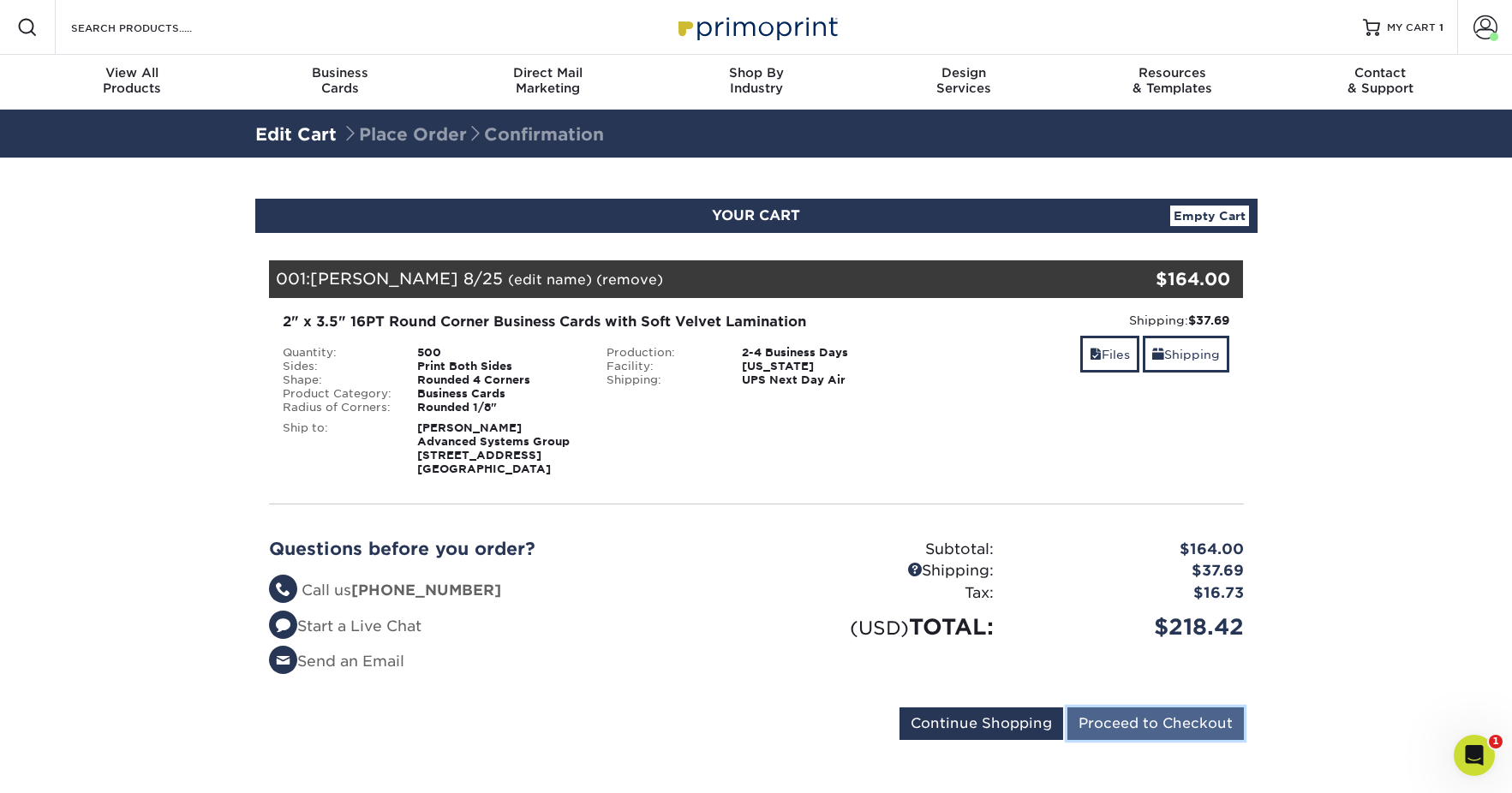
click at [1149, 721] on input "Proceed to Checkout" at bounding box center [1156, 724] width 176 height 32
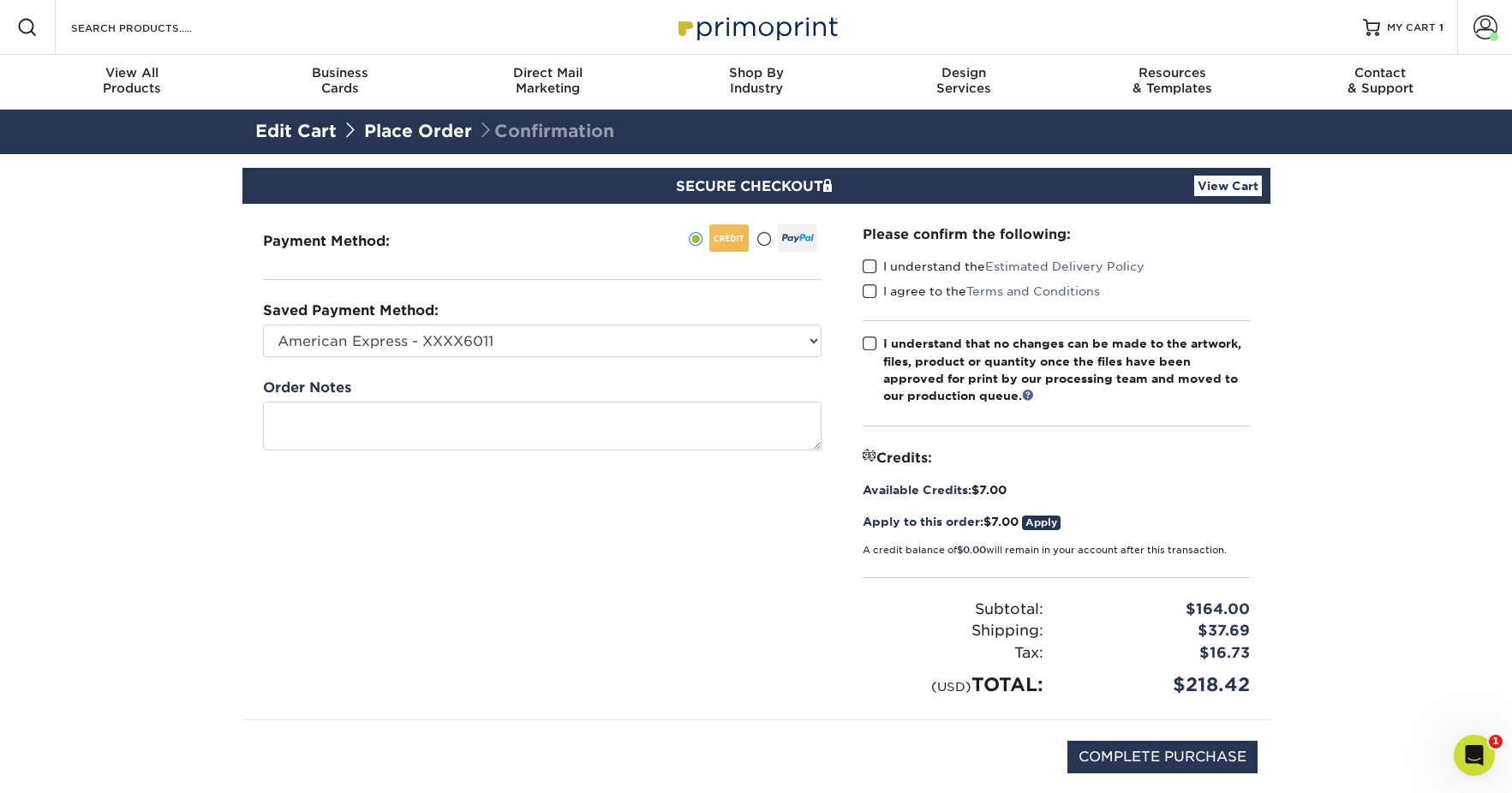
click at [870, 266] on span at bounding box center [869, 267] width 15 height 17
click at [0, 0] on input "I understand the Estimated Delivery Policy" at bounding box center [0, 0] width 0 height 0
drag, startPoint x: 875, startPoint y: 287, endPoint x: 867, endPoint y: 282, distance: 9.4
click at [875, 287] on span at bounding box center [869, 291] width 15 height 17
click at [0, 0] on input "I agree to the Terms and Conditions" at bounding box center [0, 0] width 0 height 0
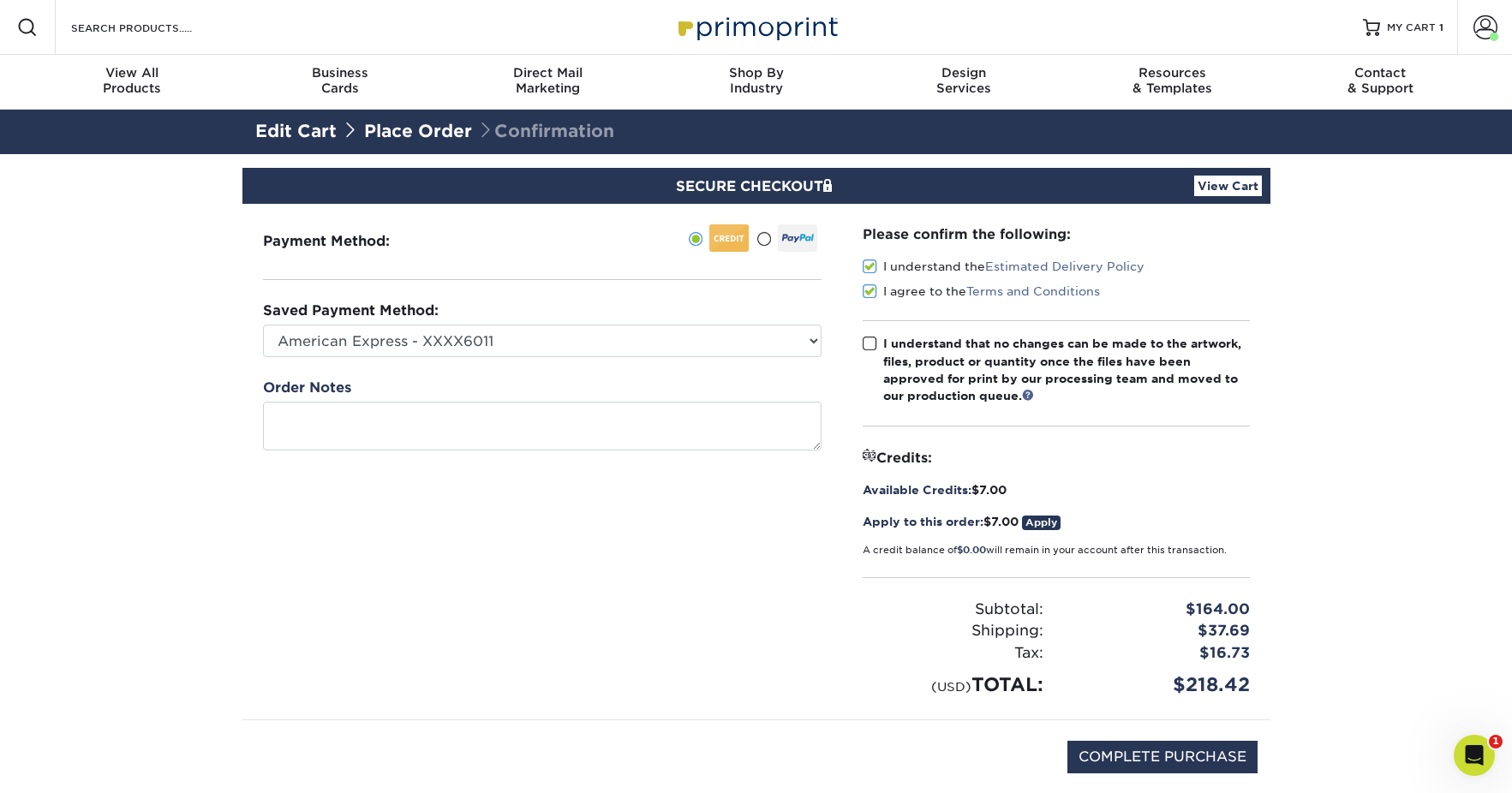
click at [872, 346] on span at bounding box center [869, 343] width 15 height 17
click at [0, 0] on input "I understand that no changes can be made to the artwork, files, product or quan…" at bounding box center [0, 0] width 0 height 0
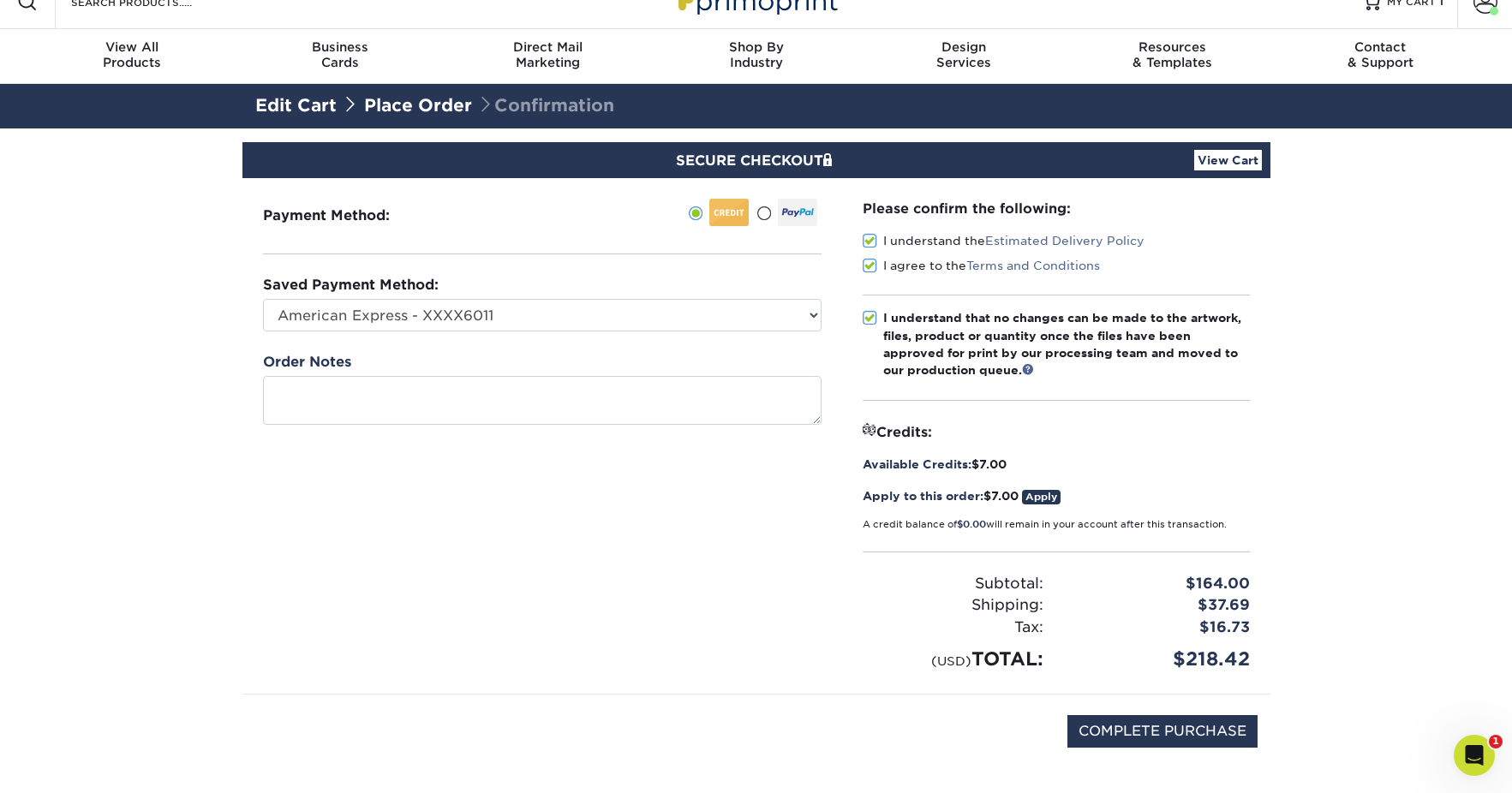
scroll to position [95, 0]
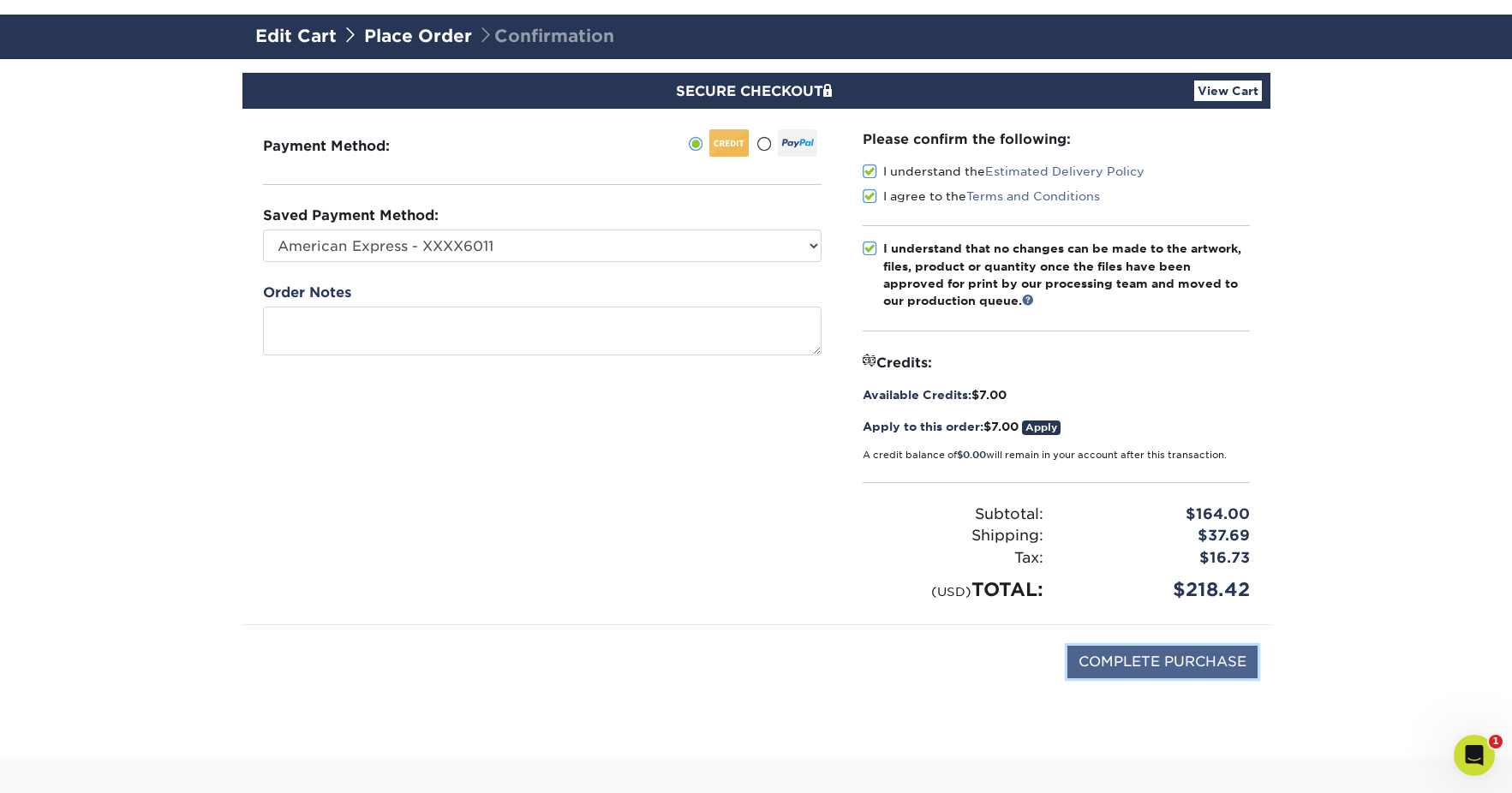
click at [1176, 662] on input "COMPLETE PURCHASE" at bounding box center [1163, 662] width 190 height 32
type input "PROCESSING, PLEASE WAIT..."
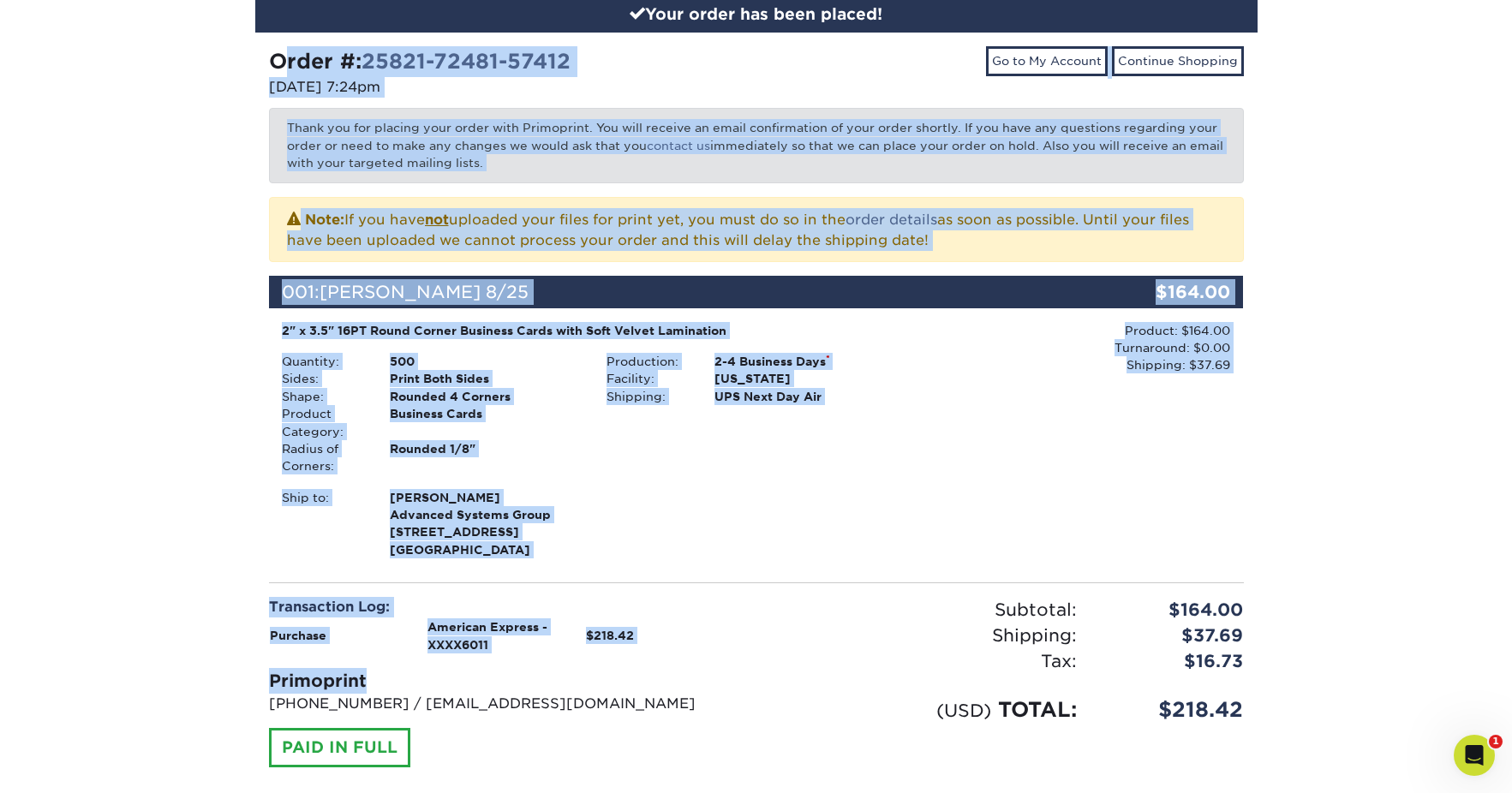
scroll to position [229, 0]
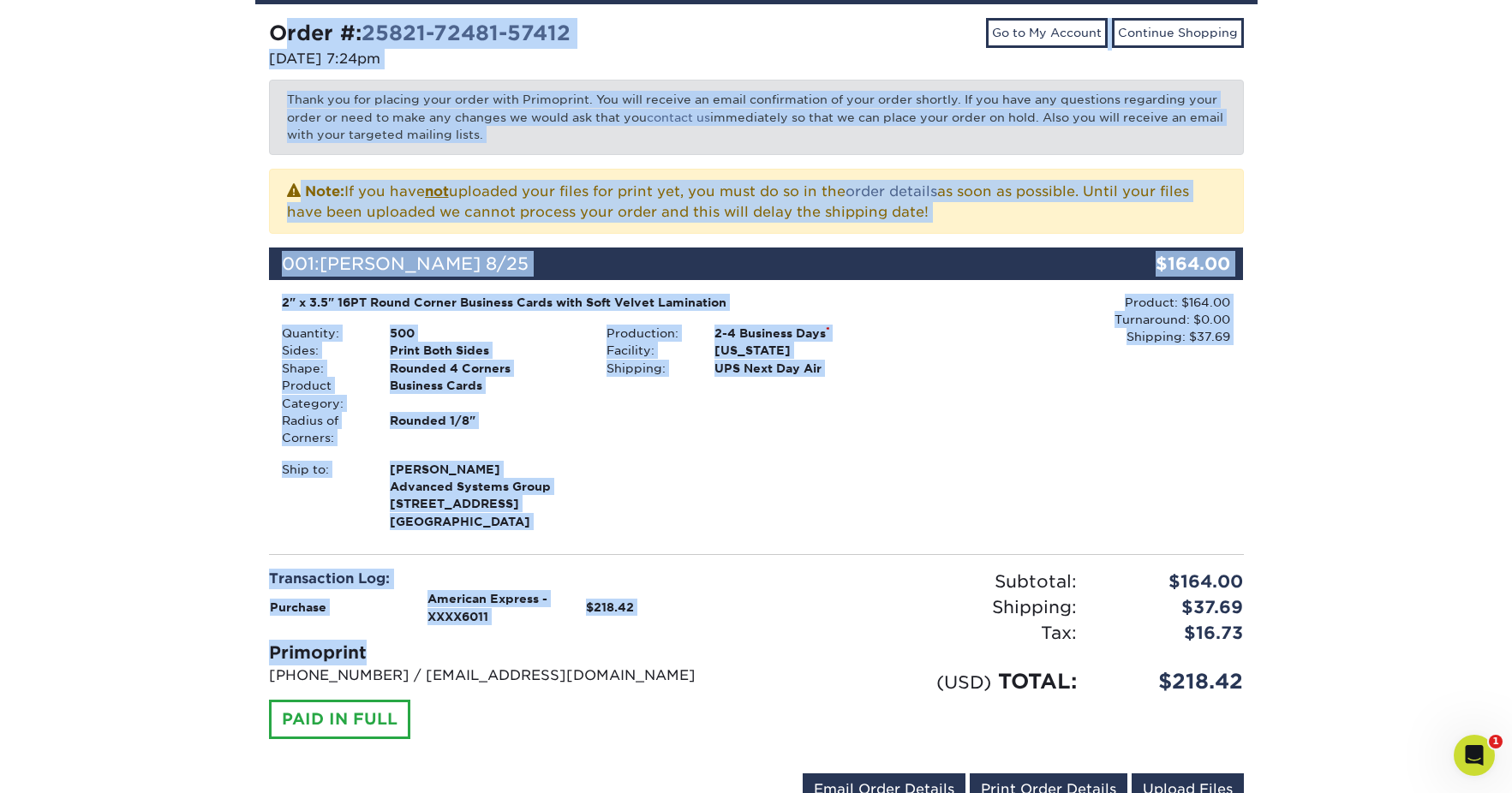
drag, startPoint x: 272, startPoint y: 261, endPoint x: 600, endPoint y: 523, distance: 419.8
click at [600, 523] on div "Order #: 25821-72481-57412 [DATE] 7:24pm Go to My Account Continue Shopping Tha…" at bounding box center [756, 415] width 975 height 794
copy div "Order #: 25821-72481-57412 [DATE] 7:24pm Go to My Account Continue Shopping Tha…"
